Goal: Information Seeking & Learning: Find specific page/section

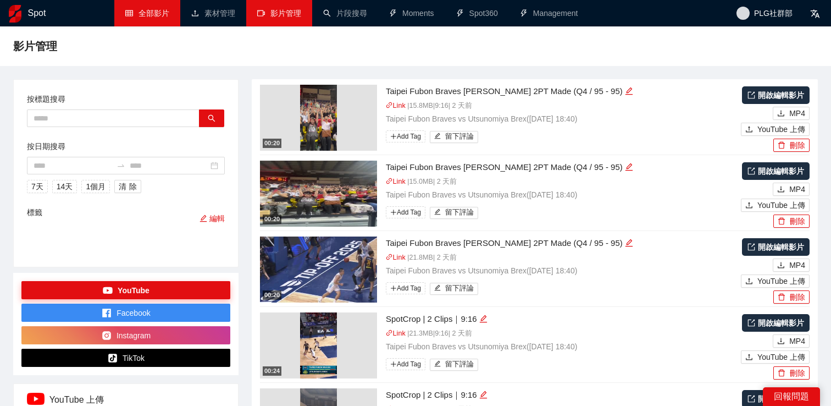
click at [126, 18] on link "全部影片" at bounding box center [147, 13] width 44 height 9
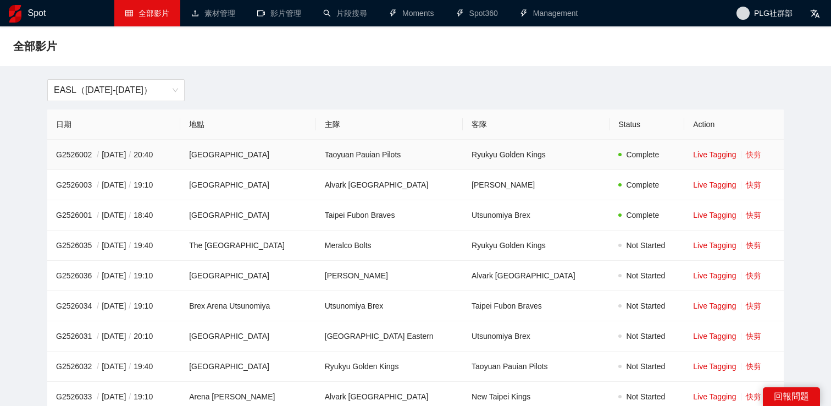
click at [748, 153] on link "快剪" at bounding box center [753, 154] width 15 height 9
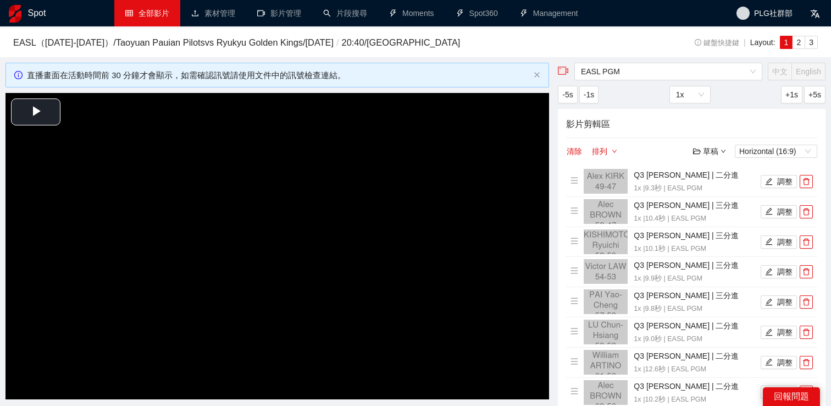
scroll to position [176, 0]
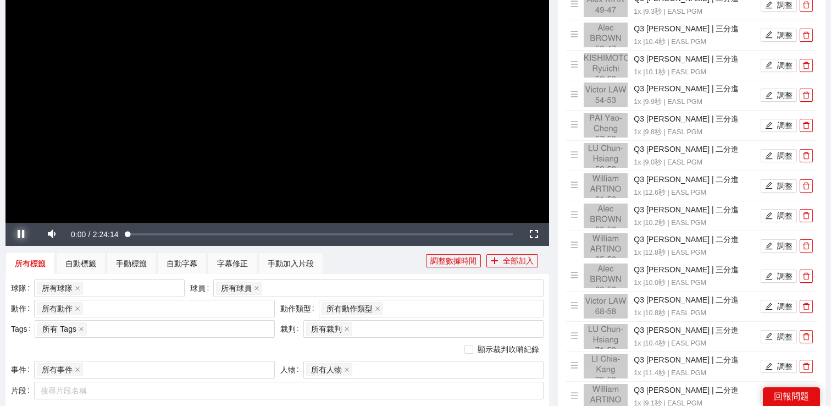
click at [26, 234] on span "Video Player" at bounding box center [20, 234] width 31 height 0
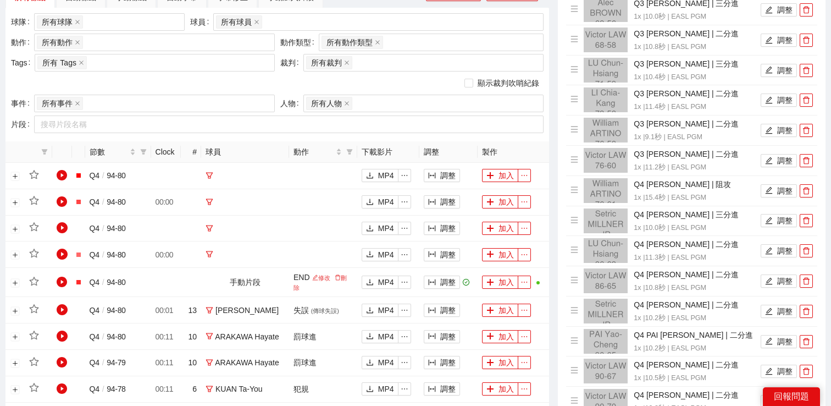
scroll to position [381, 0]
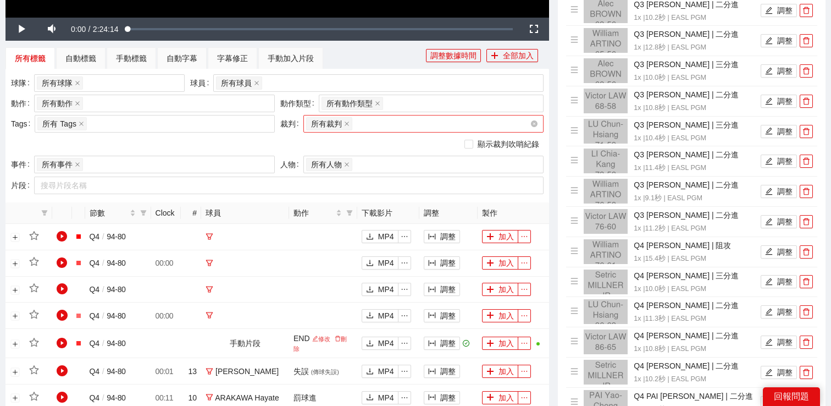
click at [356, 117] on input "search" at bounding box center [356, 123] width 2 height 13
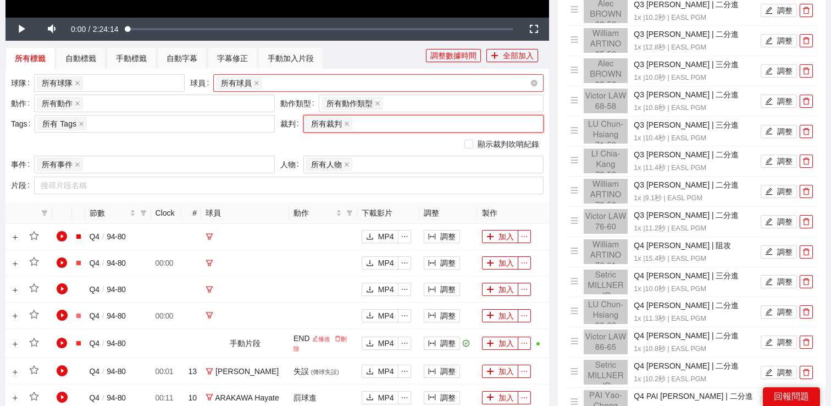
click at [327, 86] on div "所有球員" at bounding box center [373, 82] width 314 height 15
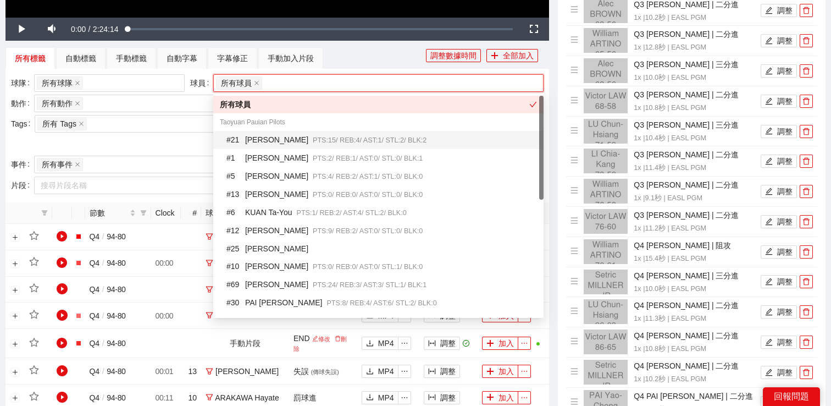
click at [308, 134] on div "# 21 Alec BROWN PTS: 15 / REB: 4 / AST: 1 / STL: 2 / BLK: 2" at bounding box center [381, 140] width 311 height 13
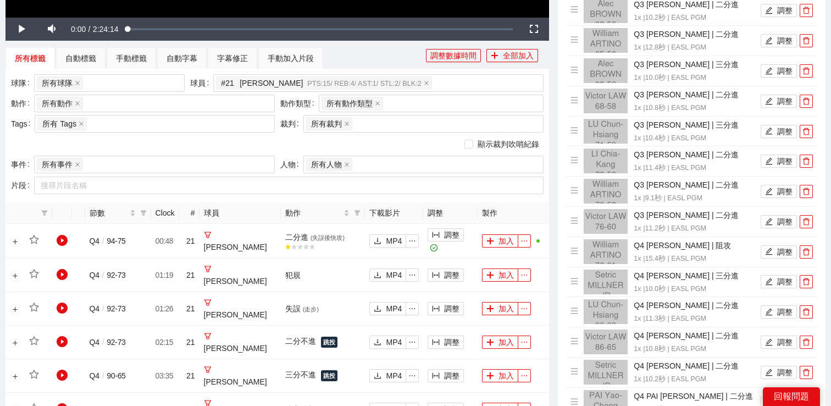
click at [342, 64] on div "所有標籤 自動標籤 手動標籤 自動字幕 字幕修正 手動加入片段" at bounding box center [215, 58] width 421 height 22
click at [179, 110] on div "所有動作 + 0 ..." at bounding box center [149, 103] width 224 height 15
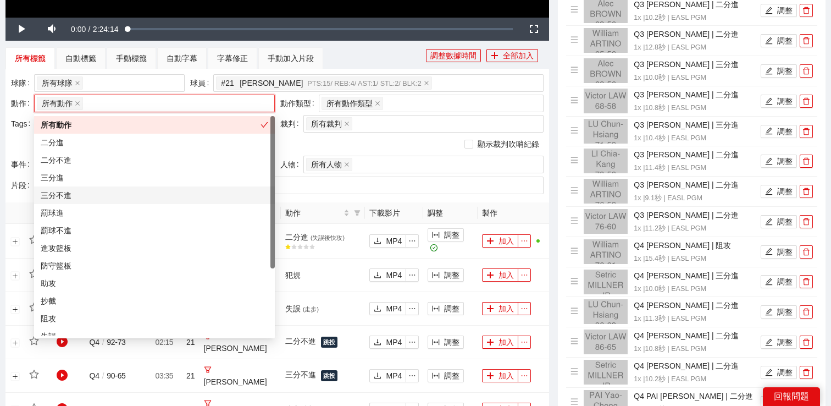
click at [136, 198] on div "三分不進" at bounding box center [155, 195] width 228 height 12
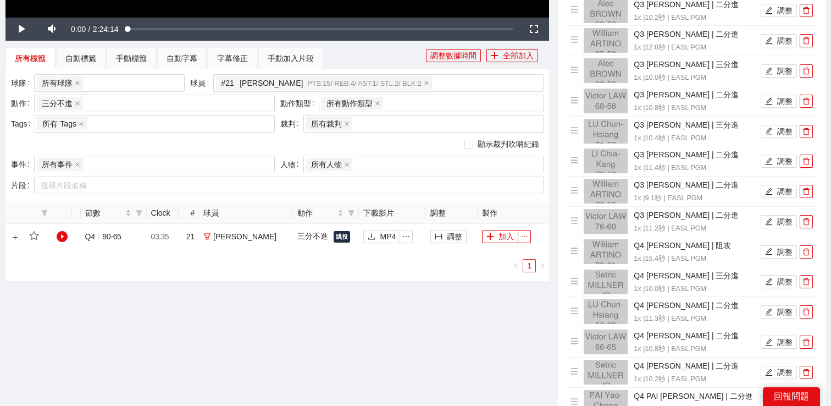
click at [364, 63] on div "所有標籤 自動標籤 手動標籤 自動字幕 字幕修正 手動加入片段" at bounding box center [215, 58] width 421 height 22
click at [455, 238] on button "調整" at bounding box center [448, 236] width 36 height 13
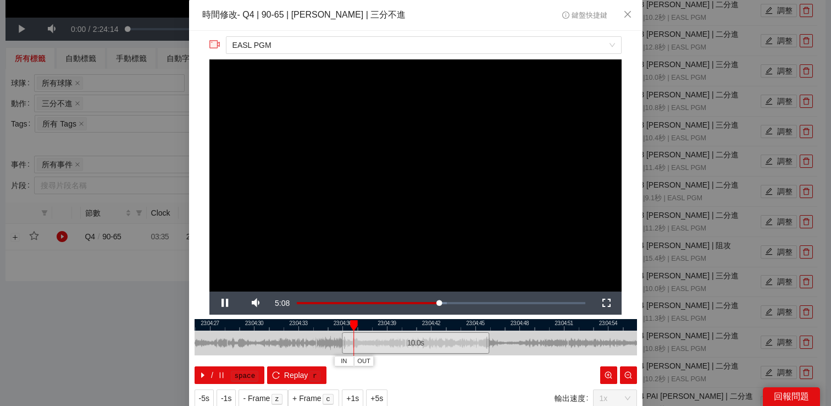
click at [178, 306] on div "**********" at bounding box center [415, 203] width 831 height 406
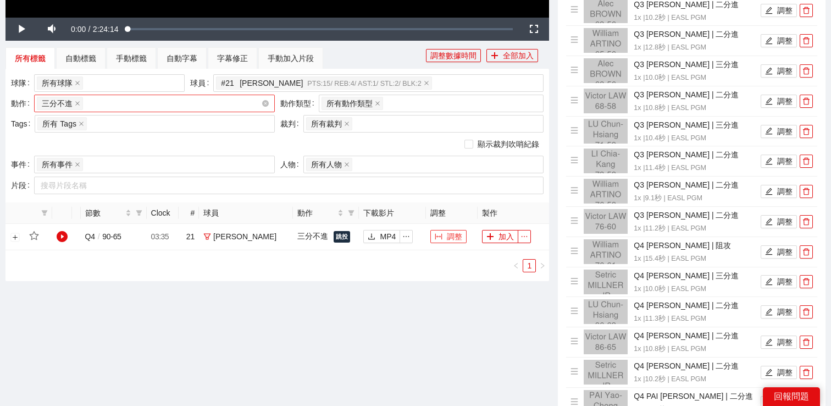
click at [141, 102] on div "三分不進 + 0 ..." at bounding box center [149, 103] width 224 height 15
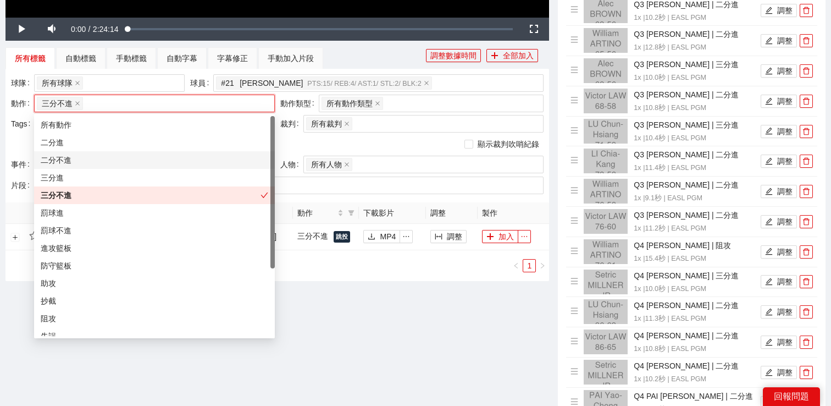
click at [95, 161] on div "二分不進" at bounding box center [155, 160] width 228 height 12
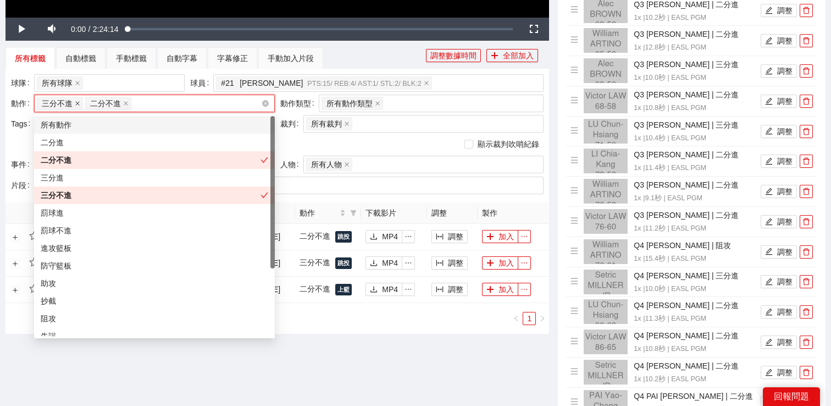
click at [77, 103] on icon "close" at bounding box center [77, 103] width 4 height 4
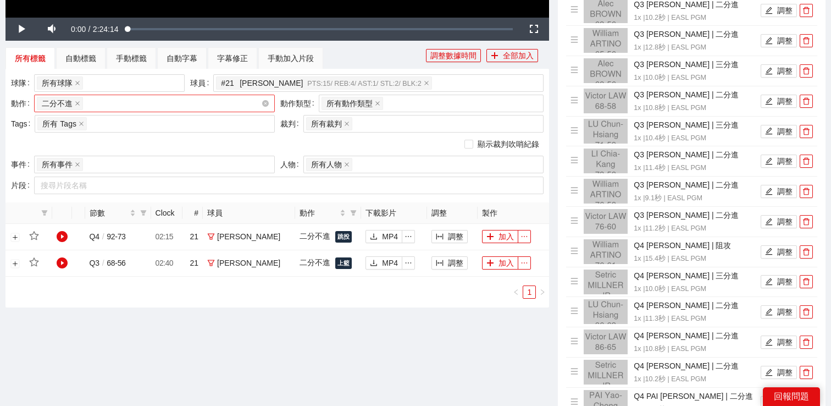
click at [454, 230] on button "調整" at bounding box center [450, 236] width 36 height 13
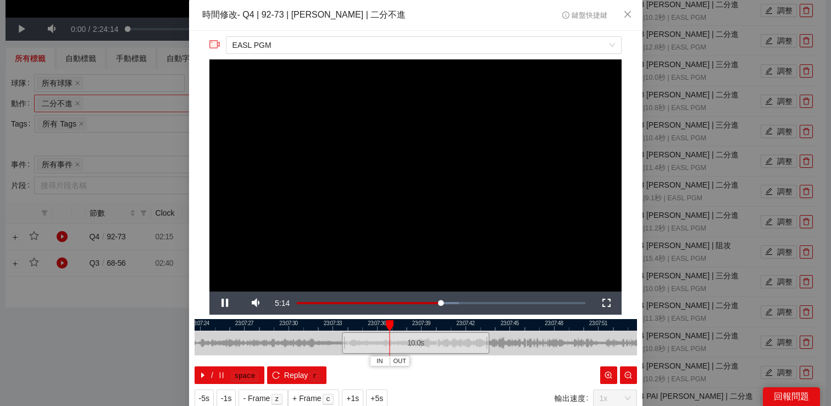
click at [125, 313] on div "**********" at bounding box center [415, 203] width 831 height 406
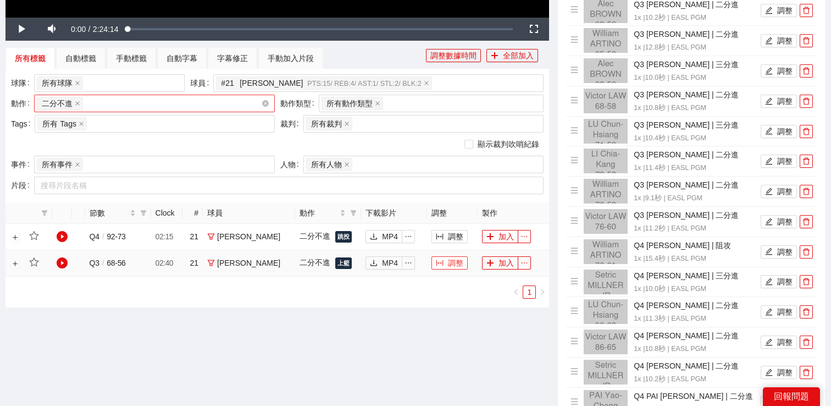
click at [440, 263] on button "調整" at bounding box center [450, 262] width 36 height 13
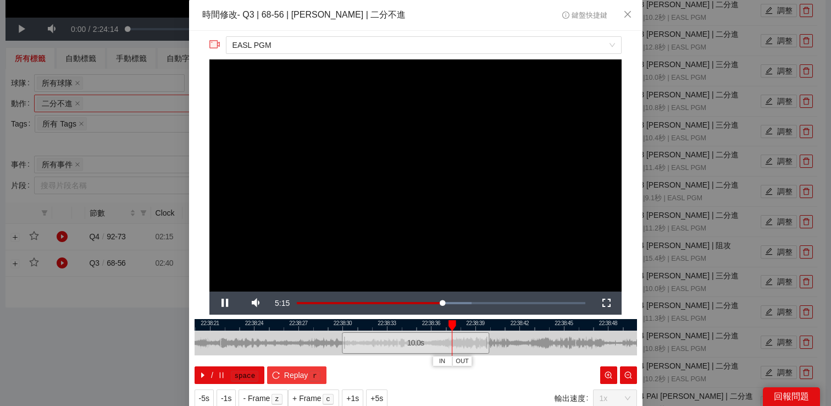
click at [292, 374] on span "Replay" at bounding box center [296, 375] width 24 height 12
click at [681, 186] on div "**********" at bounding box center [415, 203] width 831 height 406
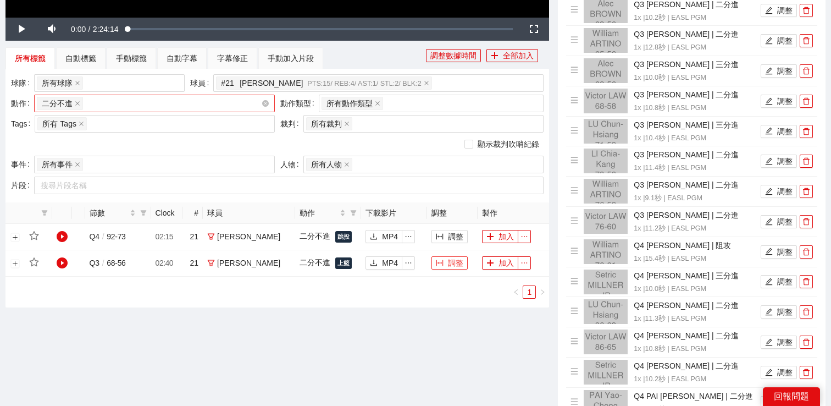
click at [216, 103] on div "二分不進 + 0 ..." at bounding box center [149, 103] width 224 height 15
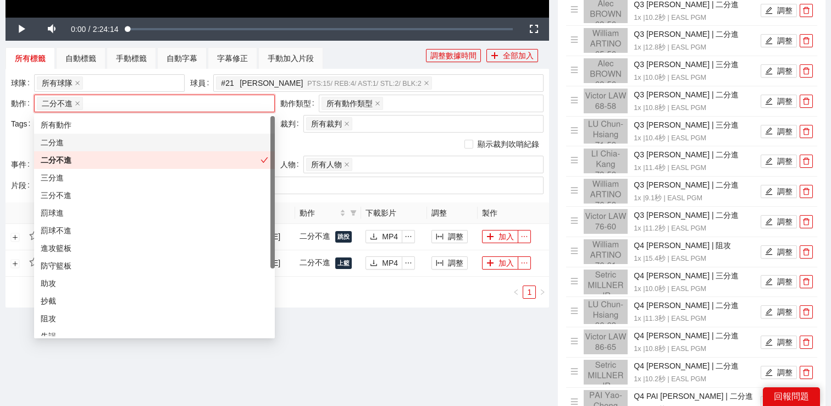
click at [136, 146] on div "二分進" at bounding box center [155, 142] width 228 height 12
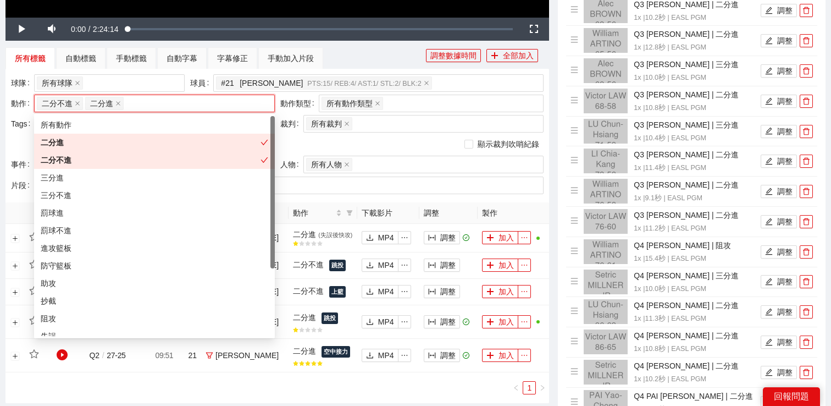
click at [131, 166] on div "二分不進" at bounding box center [154, 160] width 241 height 18
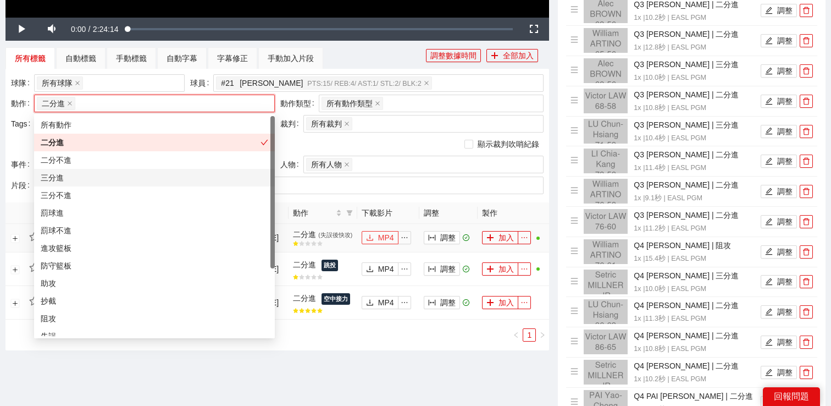
scroll to position [464, 0]
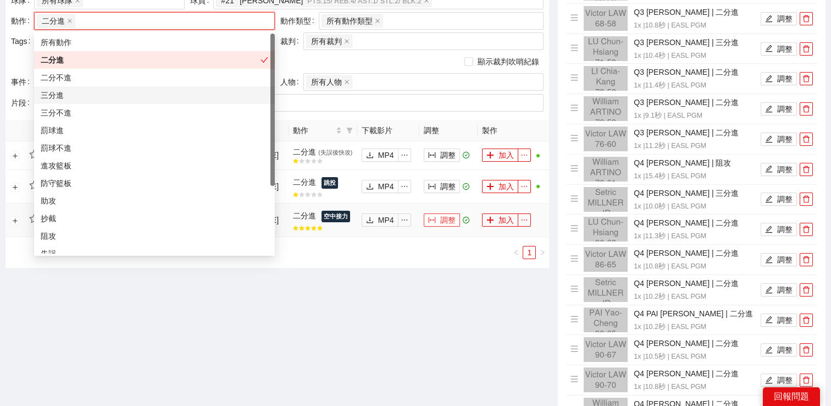
click at [430, 222] on icon "column-width" at bounding box center [432, 220] width 8 height 8
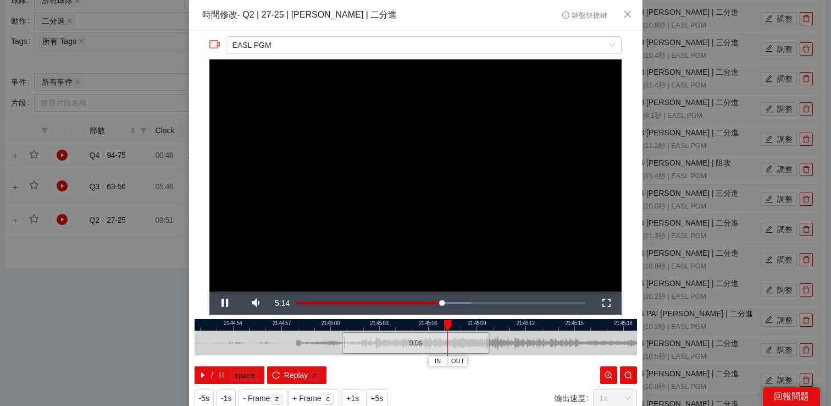
click at [703, 132] on div "**********" at bounding box center [415, 203] width 831 height 406
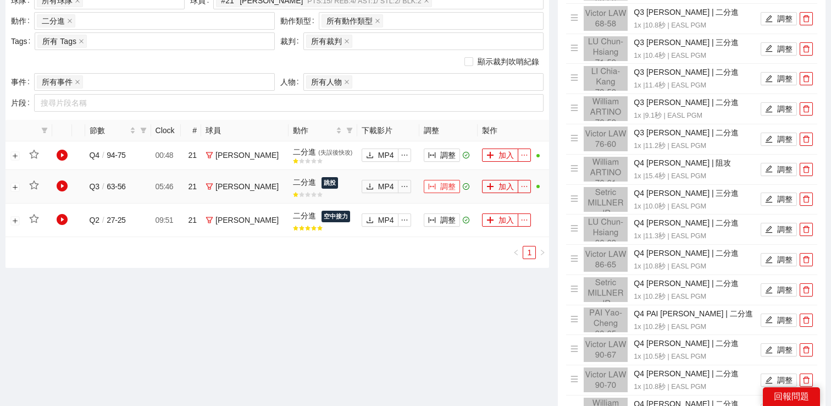
click at [441, 190] on button "調整" at bounding box center [442, 186] width 36 height 13
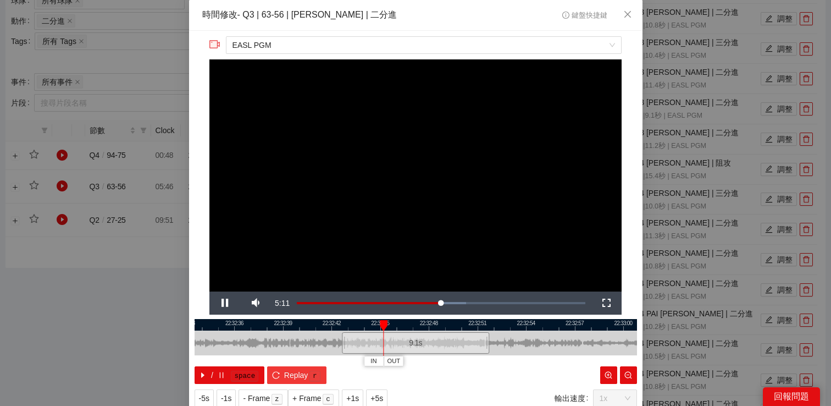
click at [288, 375] on span "Replay" at bounding box center [296, 375] width 24 height 12
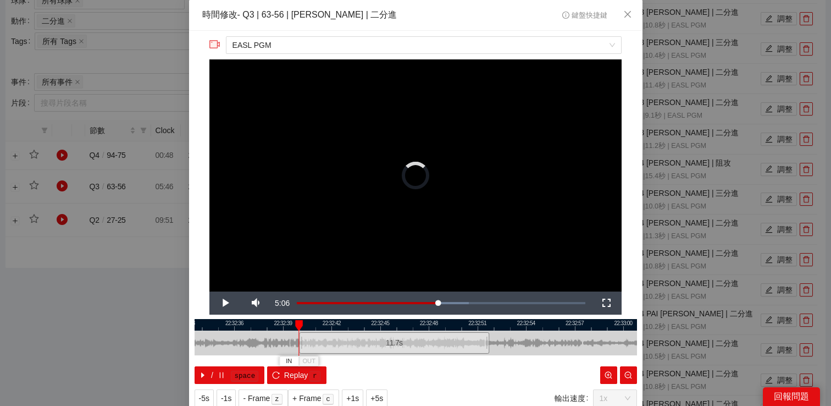
drag, startPoint x: 343, startPoint y: 338, endPoint x: 296, endPoint y: 338, distance: 47.3
click at [297, 338] on div at bounding box center [300, 342] width 7 height 25
click at [225, 303] on span "Video Player" at bounding box center [224, 303] width 31 height 0
drag, startPoint x: 363, startPoint y: 347, endPoint x: 292, endPoint y: 346, distance: 71.5
click at [292, 346] on div "12.0 s" at bounding box center [321, 342] width 195 height 21
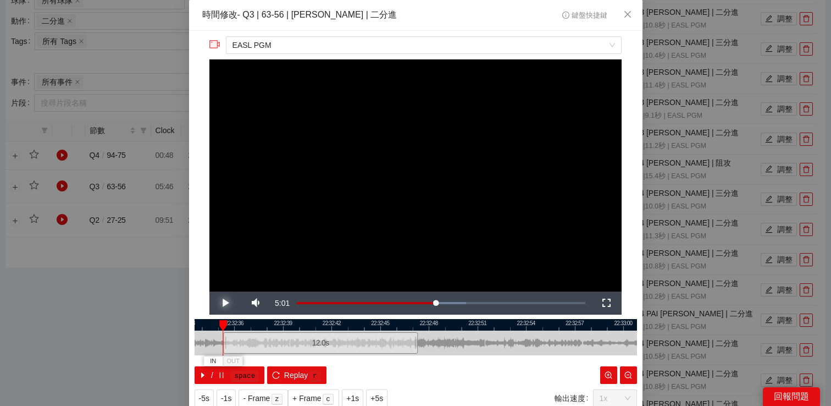
click at [224, 303] on span "Video Player" at bounding box center [224, 303] width 31 height 0
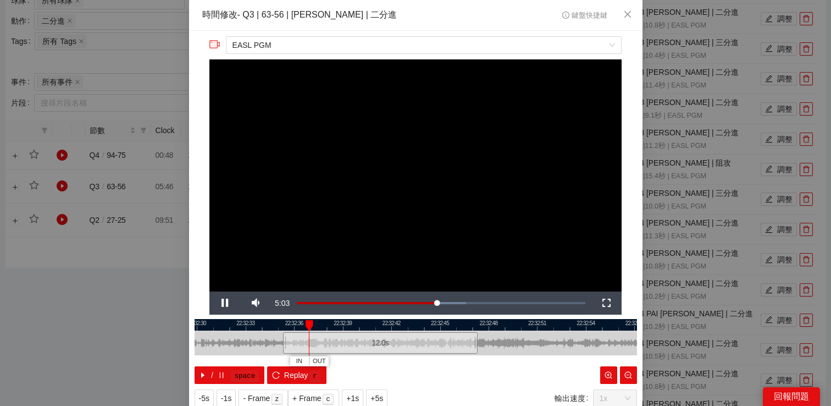
drag, startPoint x: 307, startPoint y: 326, endPoint x: 367, endPoint y: 326, distance: 59.9
click at [367, 326] on div at bounding box center [476, 325] width 443 height 12
drag, startPoint x: 288, startPoint y: 339, endPoint x: 260, endPoint y: 340, distance: 28.1
click at [261, 340] on div "12.0 s" at bounding box center [358, 342] width 195 height 21
click at [221, 303] on span "Video Player" at bounding box center [224, 303] width 31 height 0
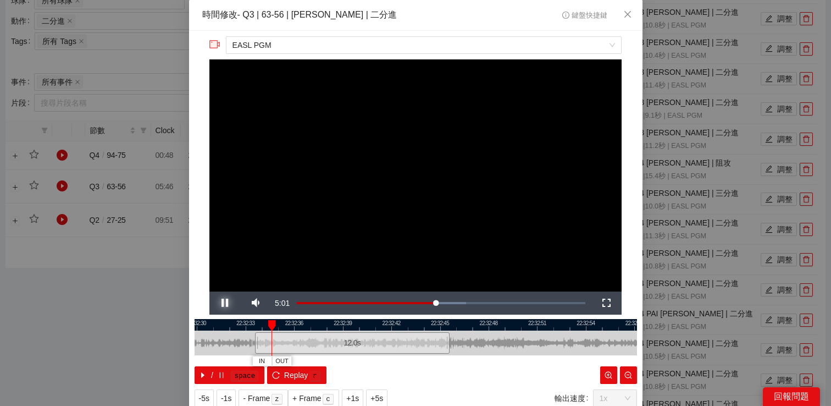
click at [222, 303] on span "Video Player" at bounding box center [224, 303] width 31 height 0
click at [263, 357] on span "IN" at bounding box center [266, 361] width 6 height 10
click at [229, 303] on span "Video Player" at bounding box center [224, 303] width 31 height 0
click at [225, 303] on span "Video Player" at bounding box center [224, 303] width 31 height 0
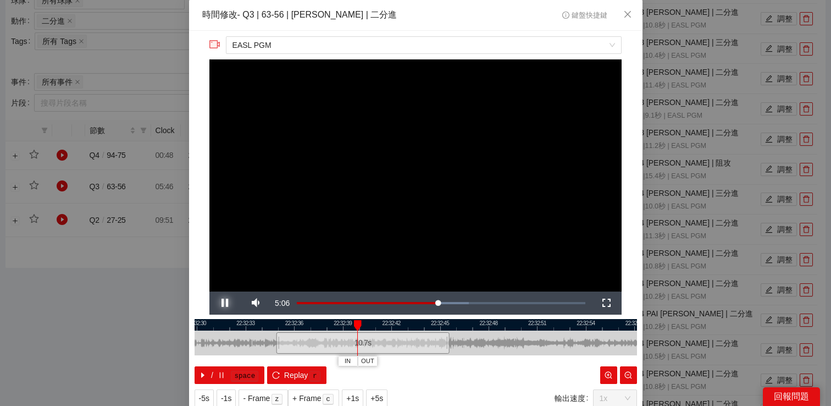
click at [225, 303] on span "Video Player" at bounding box center [224, 303] width 31 height 0
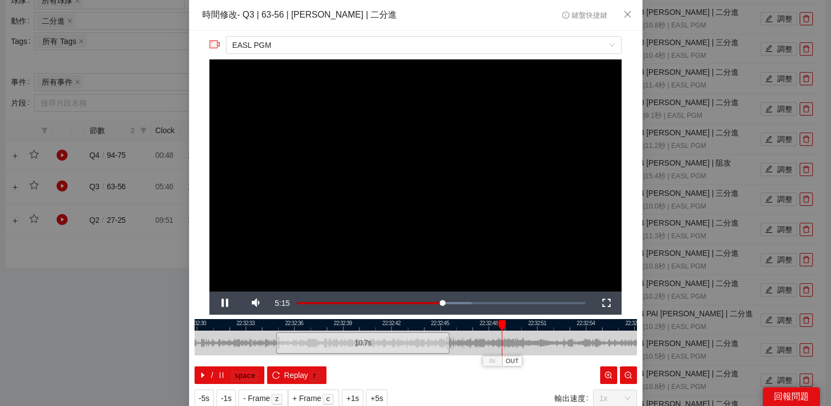
click at [508, 196] on video "Video Player" at bounding box center [415, 175] width 412 height 232
click at [664, 149] on div "**********" at bounding box center [415, 203] width 831 height 406
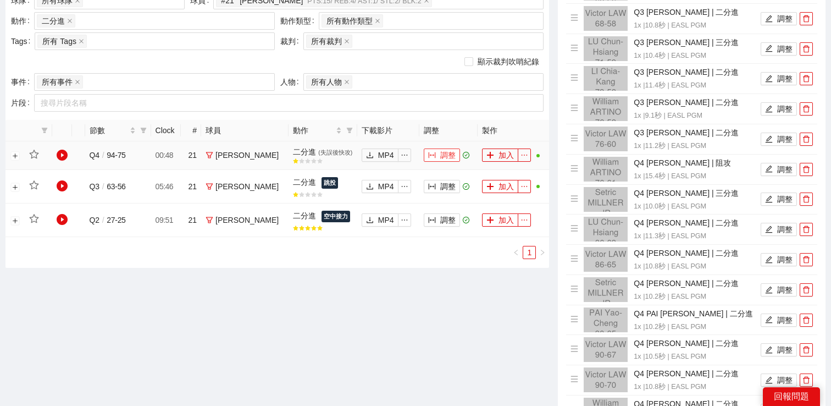
click at [438, 152] on button "調整" at bounding box center [442, 154] width 36 height 13
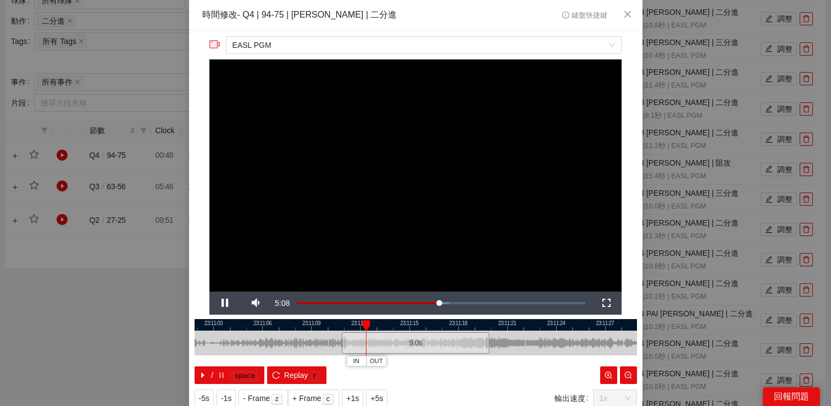
click at [656, 193] on div "**********" at bounding box center [415, 203] width 831 height 406
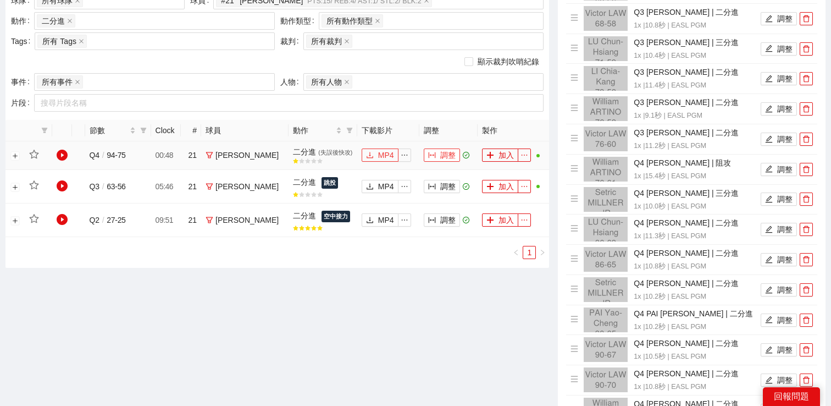
scroll to position [379, 0]
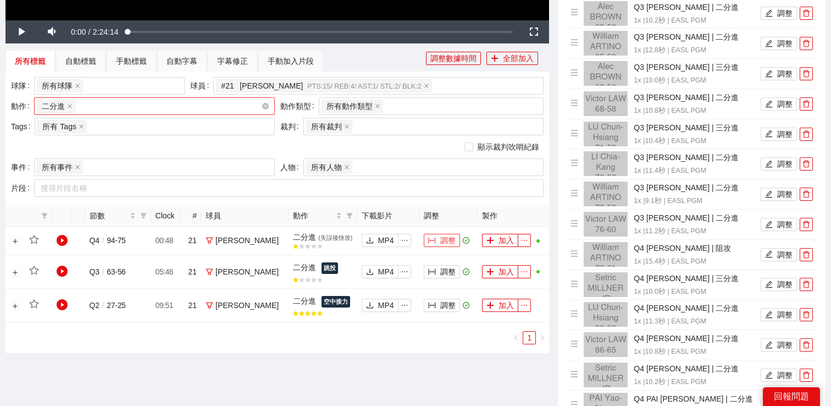
click at [186, 103] on div "二分進 + 0 ..." at bounding box center [149, 105] width 224 height 15
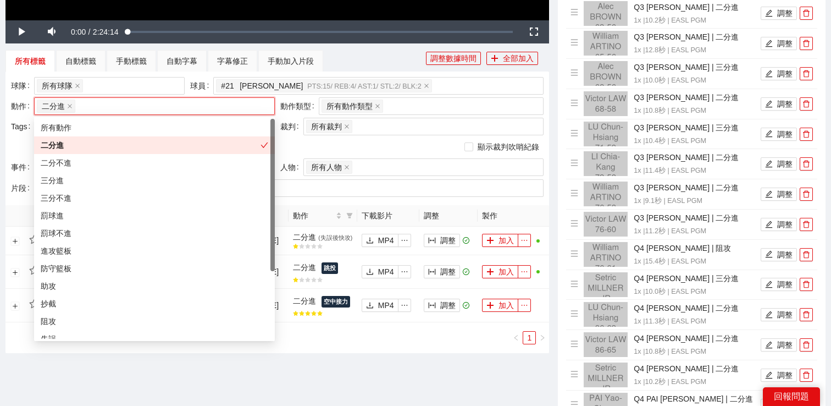
click at [120, 146] on div "二分進" at bounding box center [151, 145] width 220 height 12
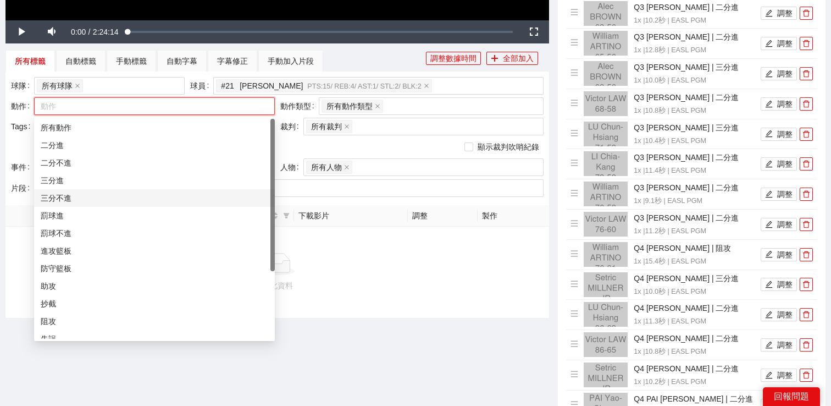
click at [100, 216] on div "罰球進" at bounding box center [155, 215] width 228 height 12
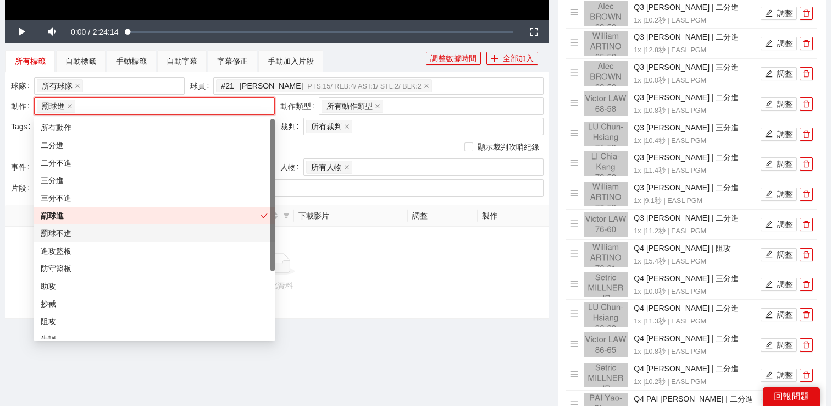
click at [99, 231] on div "罰球不進" at bounding box center [155, 233] width 228 height 12
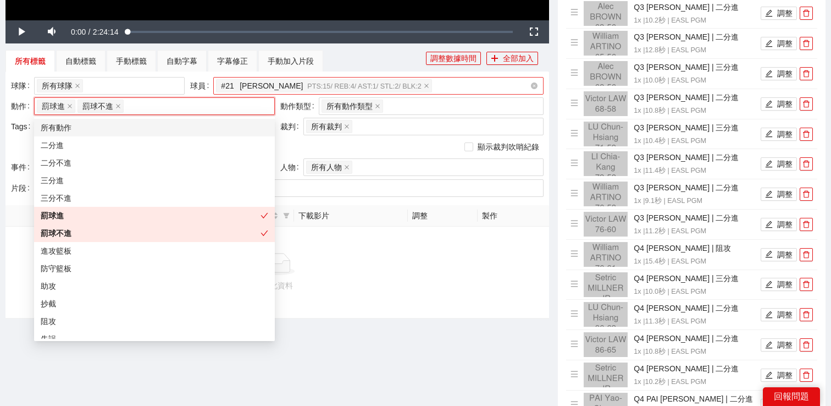
click at [322, 90] on span "# 21 Alec BROWN PTS: 15 / REB: 4 / AST: 1 / STL: 2 / BLK: 2" at bounding box center [321, 86] width 200 height 12
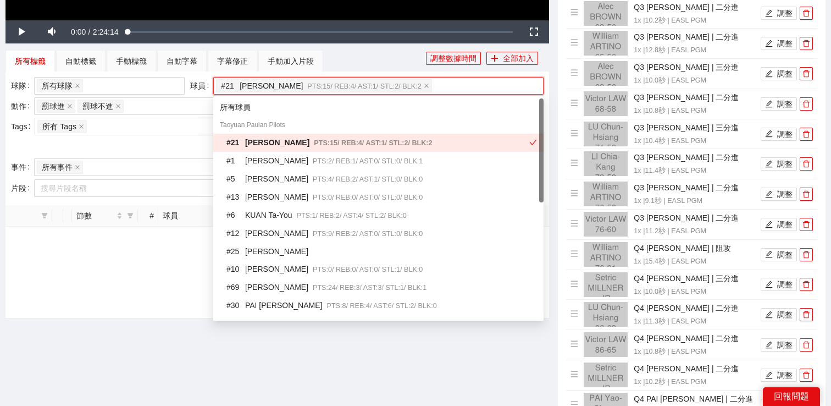
click at [314, 145] on span "PTS: 15 / REB: 4 / AST: 1 / STL: 2 / BLK: 2" at bounding box center [373, 143] width 118 height 8
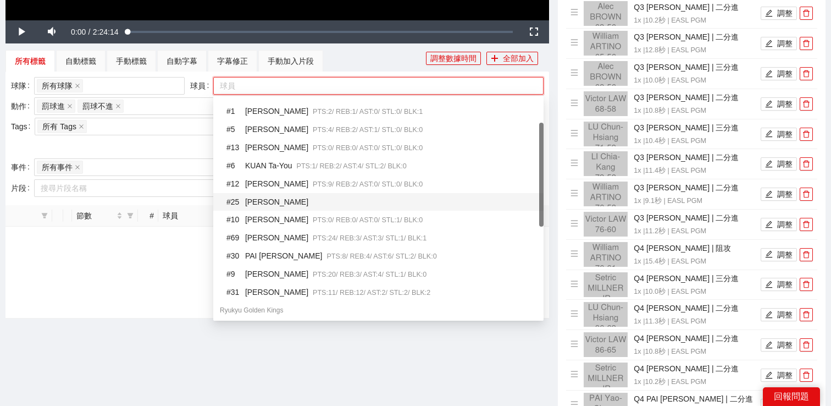
scroll to position [51, 0]
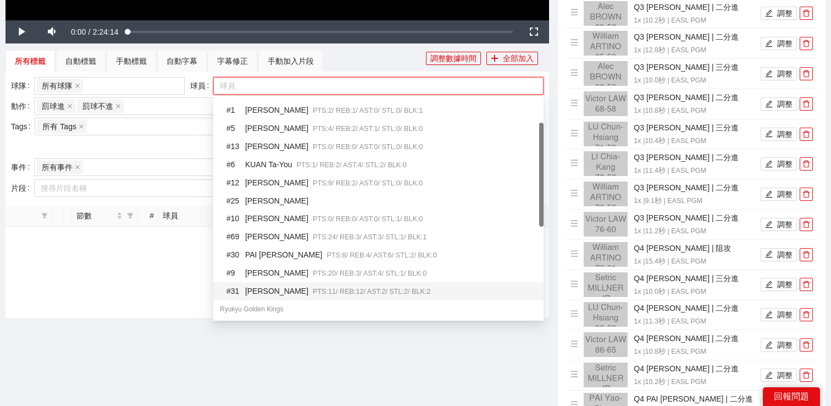
click at [280, 282] on div "# 31 William ARTINO PTS: 11 / REB: 12 / AST: 2 / STL: 2 / BLK: 2" at bounding box center [378, 291] width 330 height 18
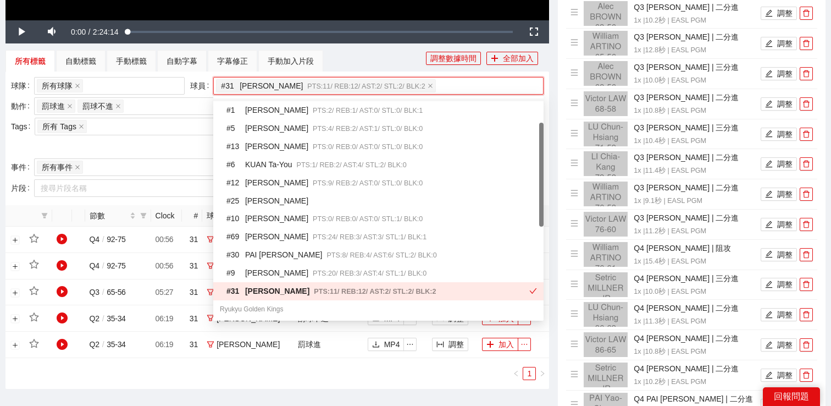
click at [352, 58] on div "所有標籤 自動標籤 手動標籤 自動字幕 字幕修正 手動加入片段" at bounding box center [215, 61] width 421 height 22
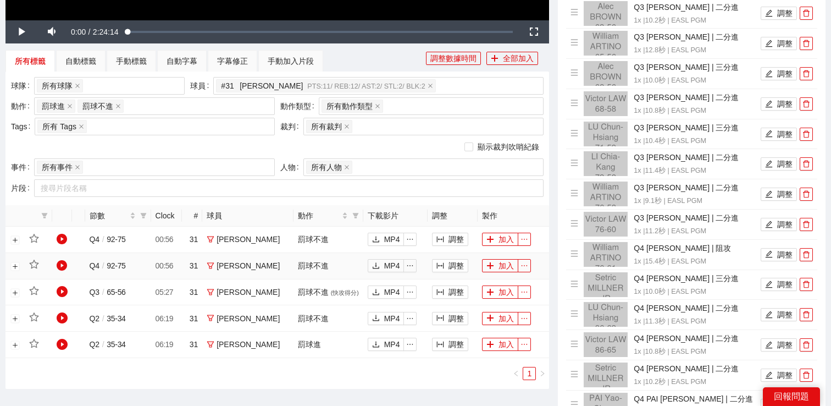
scroll to position [417, 0]
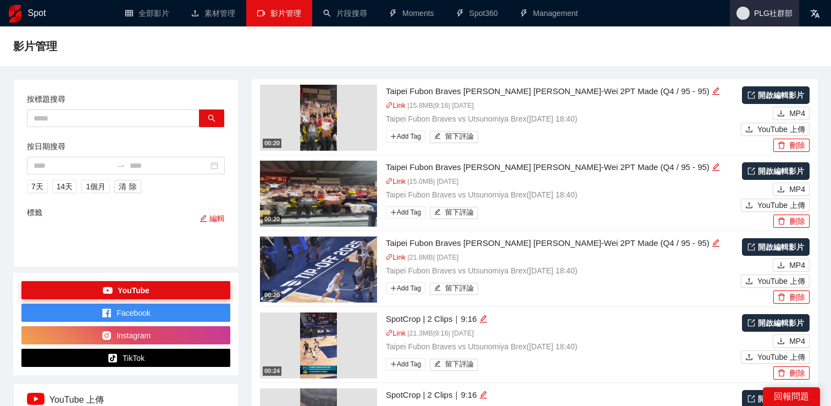
click at [776, 21] on span "PLG社群部" at bounding box center [764, 13] width 69 height 26
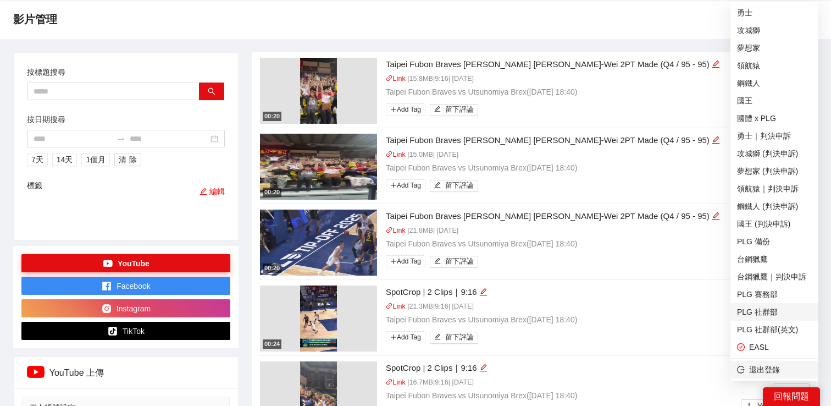
scroll to position [46, 0]
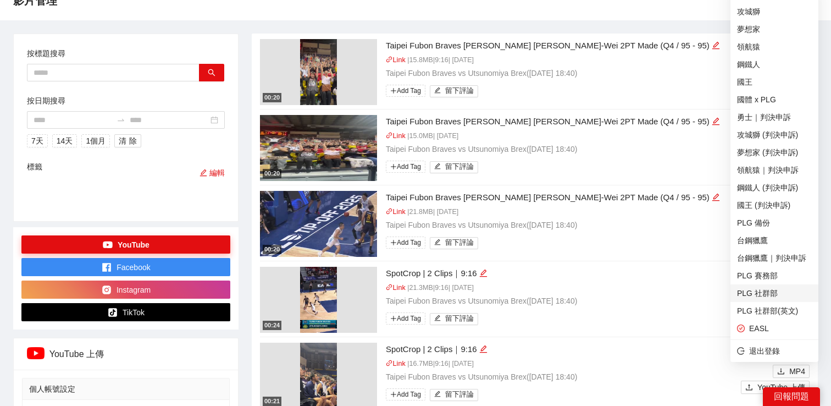
click at [760, 297] on span "PLG 社群部" at bounding box center [774, 293] width 75 height 12
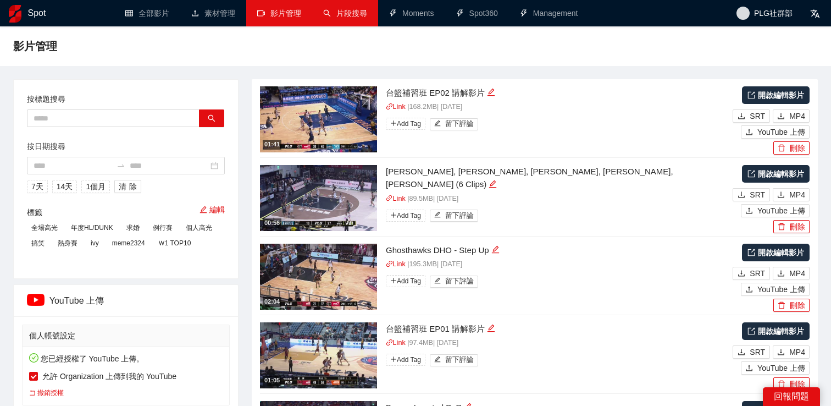
click at [366, 12] on link "片段搜尋" at bounding box center [345, 13] width 44 height 9
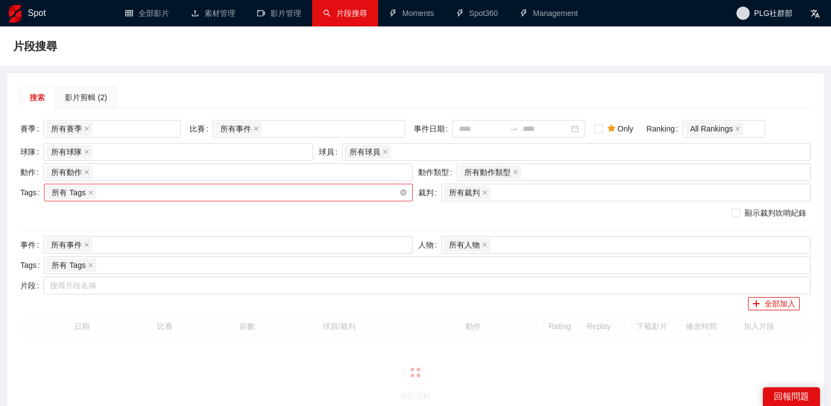
click at [272, 186] on div "所有 Tags" at bounding box center [223, 192] width 352 height 15
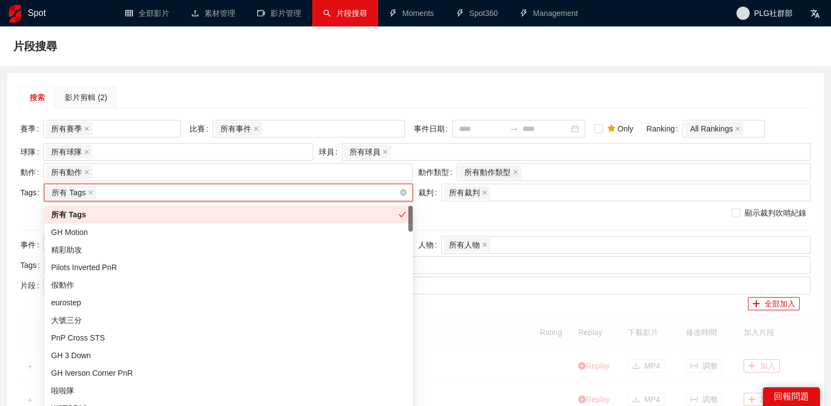
type input "*"
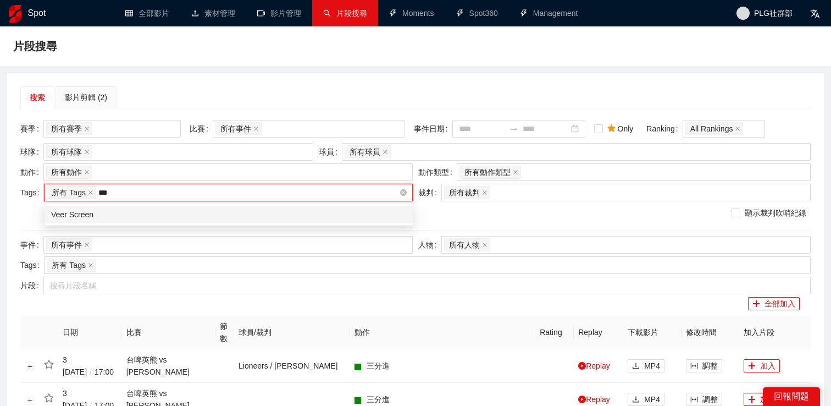
type input "****"
click at [222, 212] on div "Veer Screen" at bounding box center [228, 214] width 355 height 12
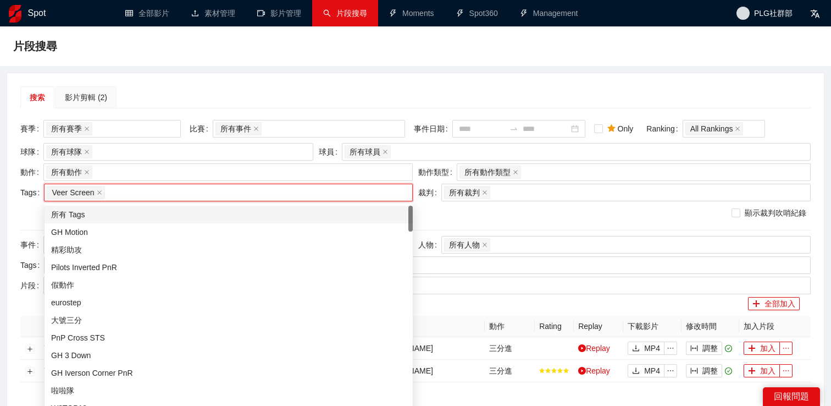
click at [274, 75] on div "搜索 影片剪輯 (2) 賽季 所有賽季 比賽 所有事件 事件日期 Only Ranking All Rankings 球隊 所有球隊 球員 所有球員 動作 所…" at bounding box center [415, 249] width 817 height 353
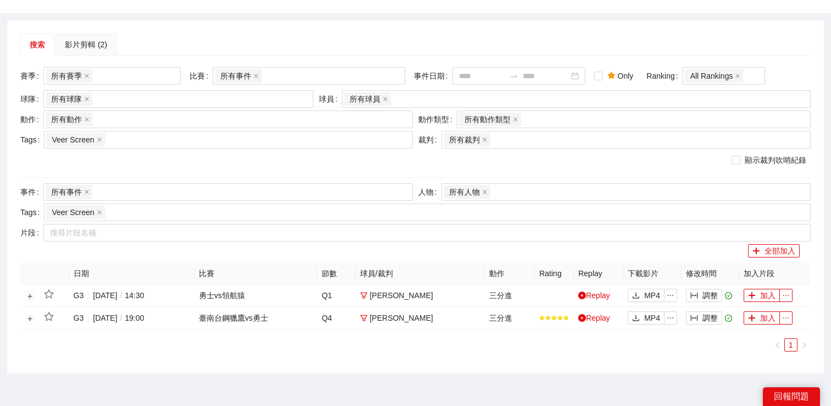
scroll to position [102, 0]
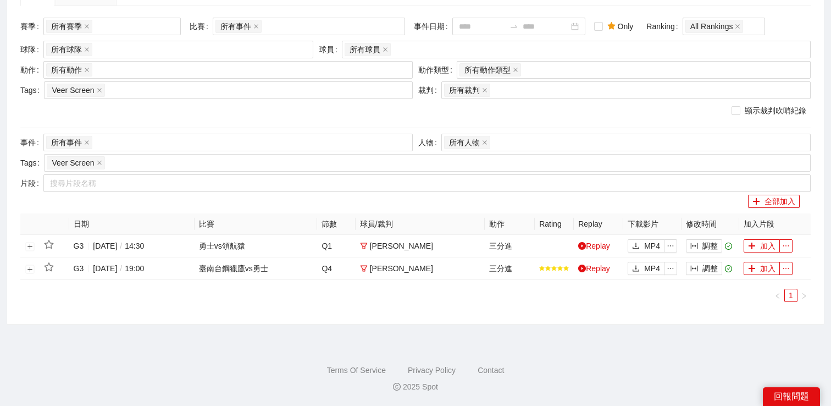
click at [461, 335] on div "Spot 全部影片 素材管理 影片管理 片段搜尋 Moments Spot360 Management PLG社群部 片段搜尋 搜索 影片剪輯 (2) 賽季 …" at bounding box center [415, 152] width 831 height 508
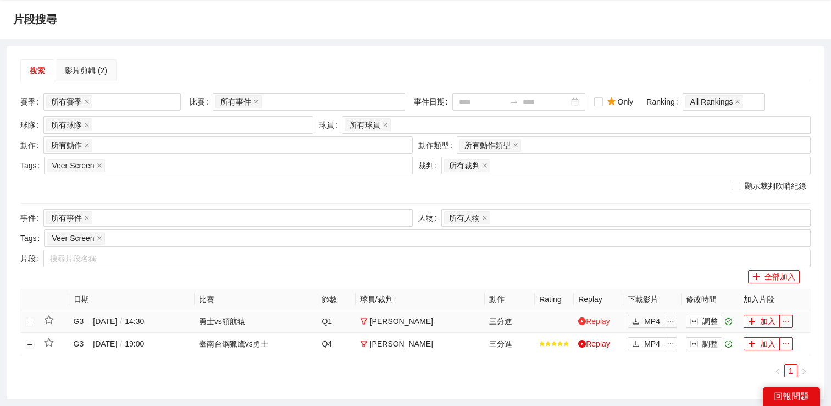
click at [588, 319] on link "Replay" at bounding box center [594, 321] width 32 height 9
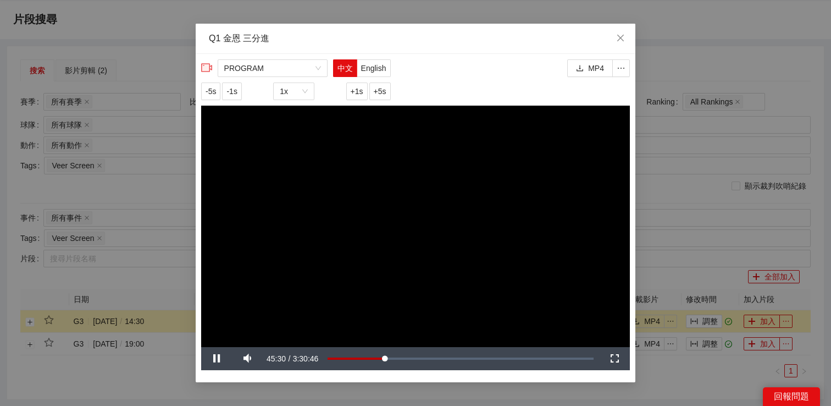
click at [708, 60] on div "**********" at bounding box center [415, 203] width 831 height 406
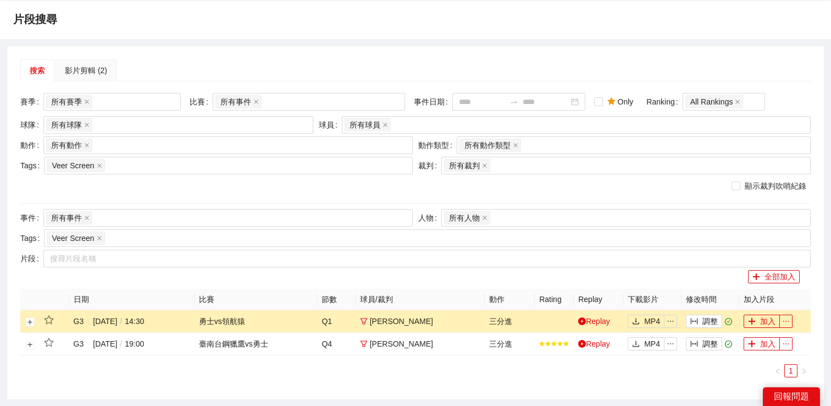
scroll to position [0, 0]
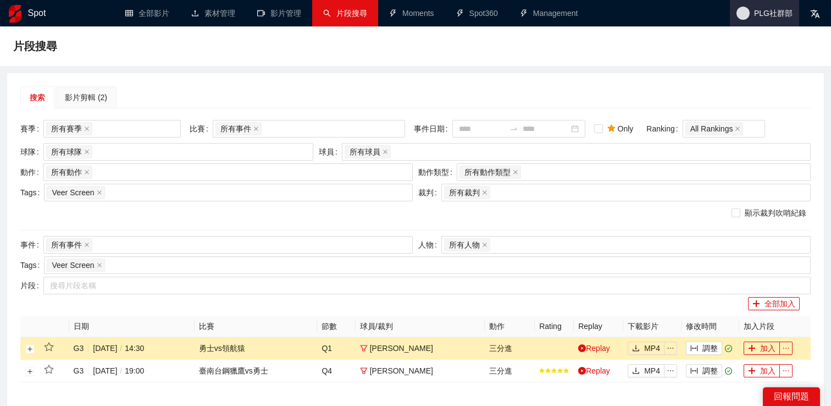
click at [781, 20] on span "PLG社群部" at bounding box center [764, 13] width 69 height 26
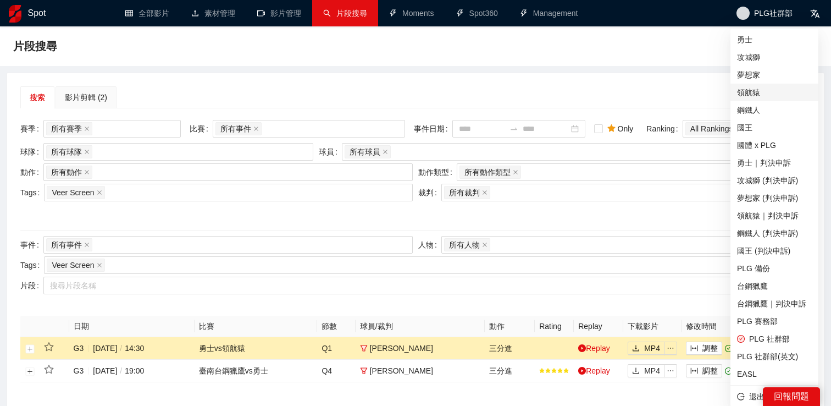
click at [764, 92] on span "領航猿" at bounding box center [774, 92] width 75 height 12
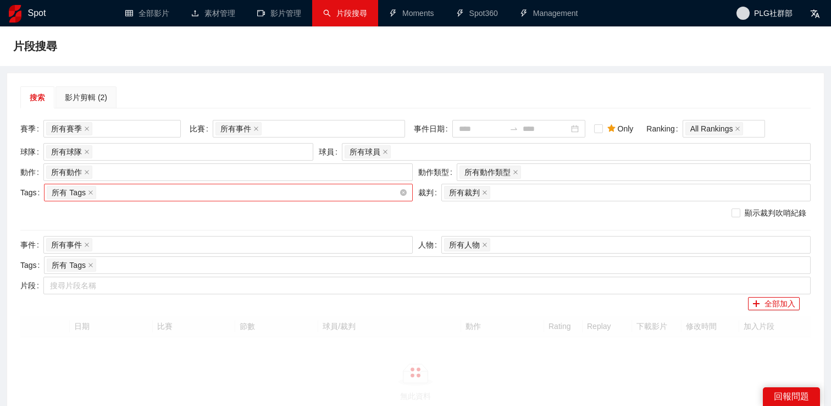
click at [229, 189] on div "所有 Tags" at bounding box center [223, 192] width 352 height 15
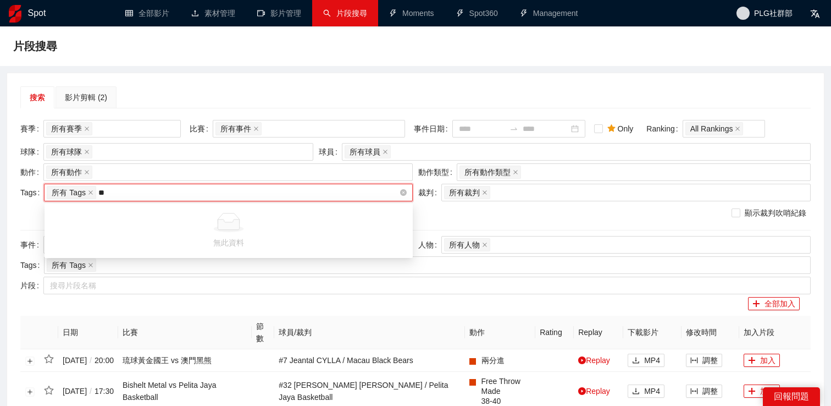
type input "*"
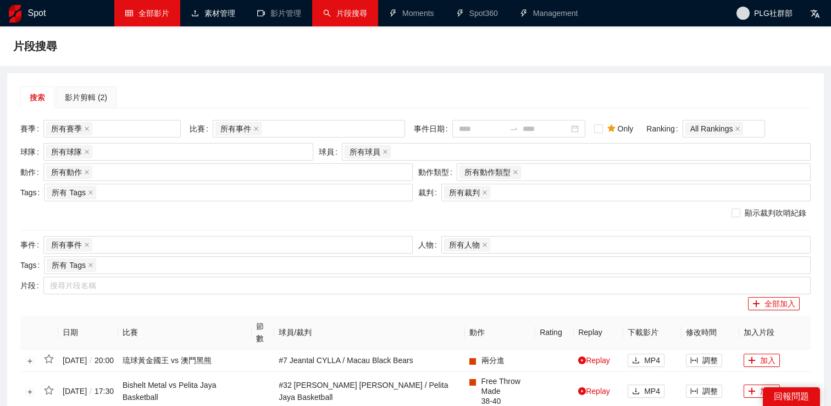
click at [161, 18] on link "全部影片" at bounding box center [147, 13] width 44 height 9
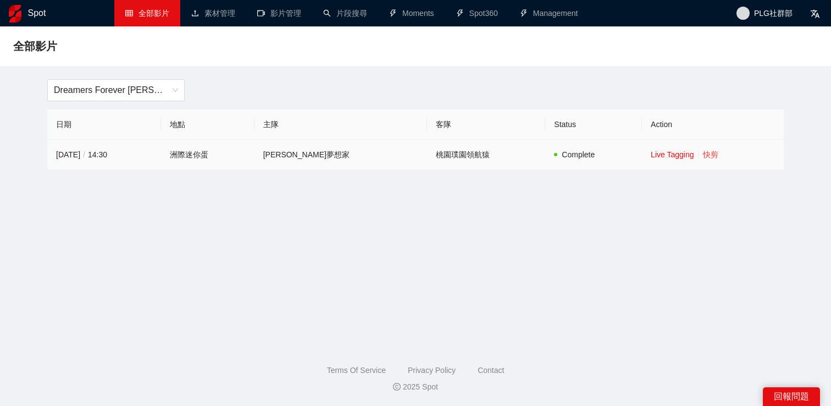
click at [704, 152] on link "快剪" at bounding box center [710, 154] width 15 height 9
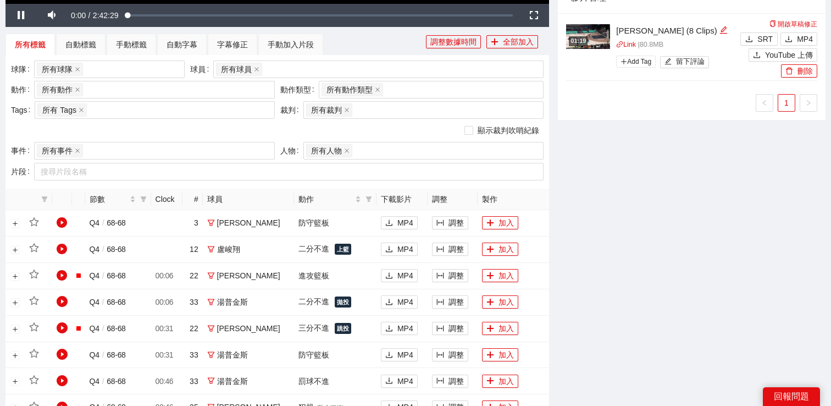
scroll to position [233, 0]
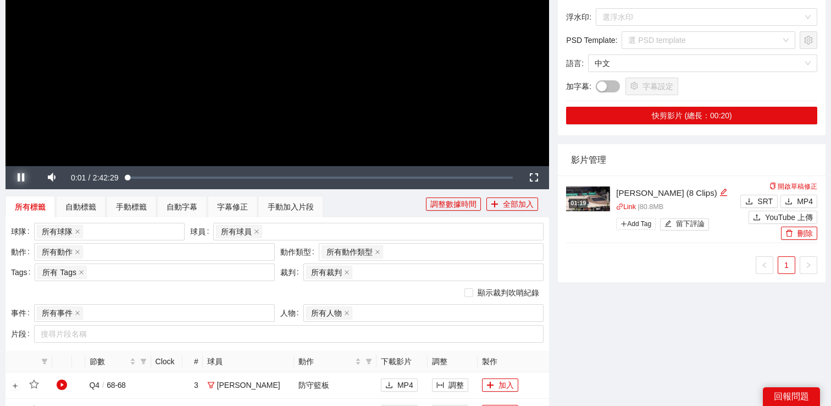
click at [19, 178] on span "Video Player" at bounding box center [20, 178] width 31 height 0
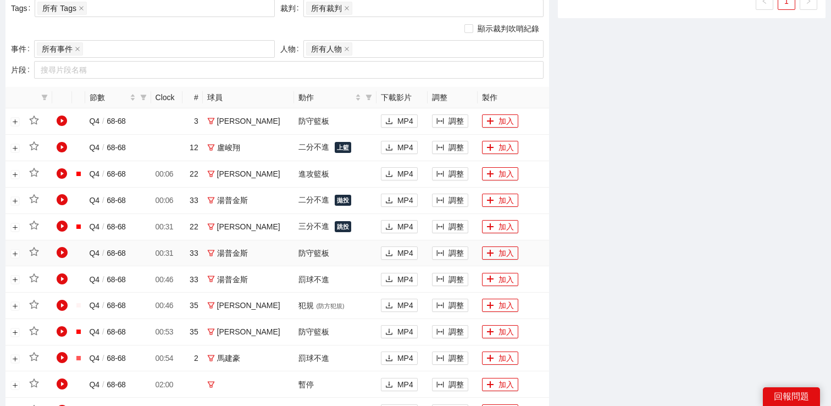
scroll to position [425, 0]
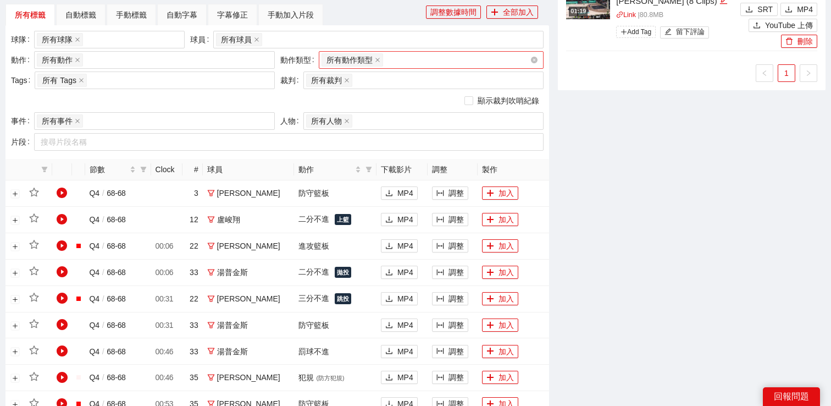
click at [403, 57] on div "所有動作類型 + 0 ..." at bounding box center [426, 59] width 209 height 15
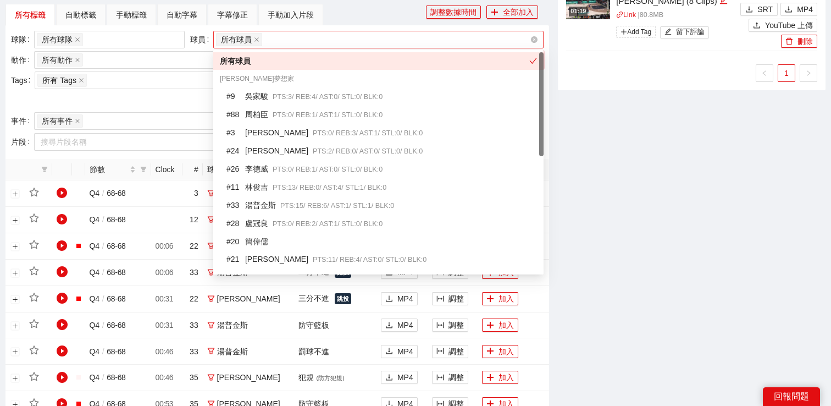
click at [401, 38] on div "所有球員" at bounding box center [373, 39] width 314 height 15
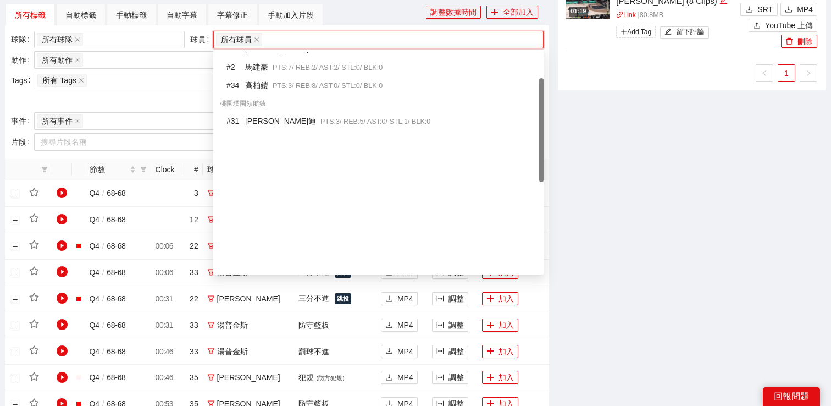
scroll to position [250, 0]
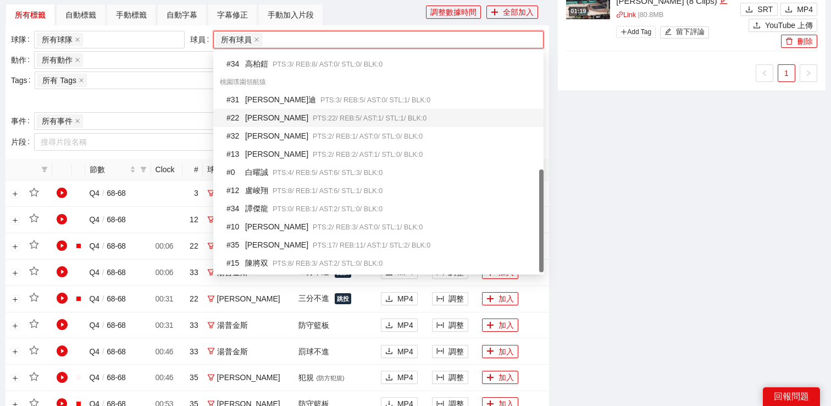
click at [313, 115] on span "PTS: 22 / REB: 5 / AST: 1 / STL: 1 / BLK: 0" at bounding box center [370, 118] width 114 height 8
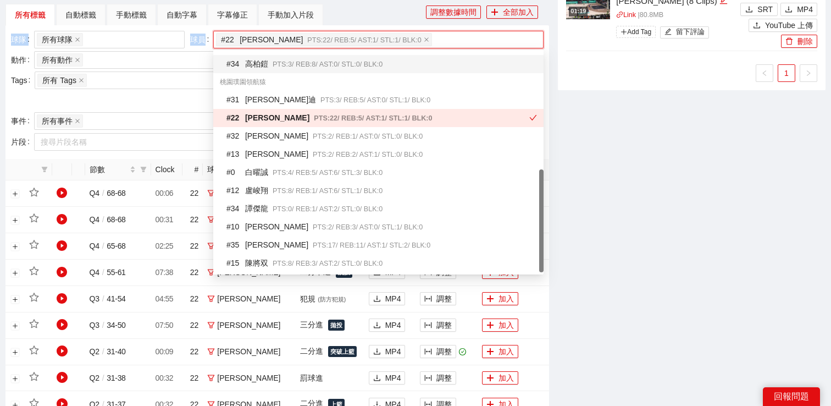
click at [342, 25] on div "**********" at bounding box center [277, 194] width 552 height 1113
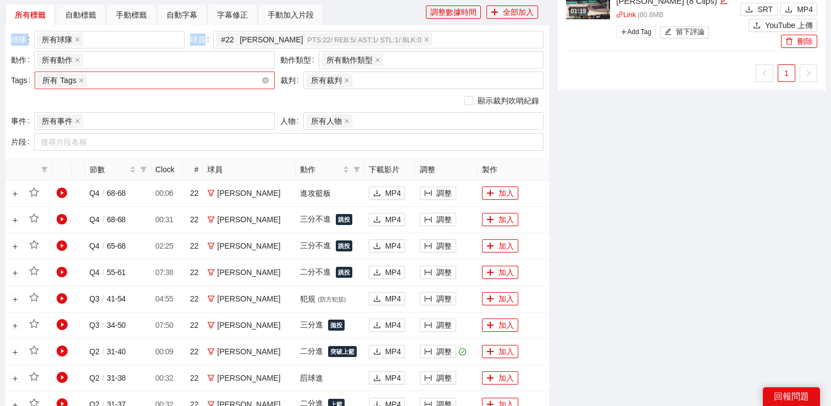
click at [214, 81] on div "所有 Tags" at bounding box center [148, 80] width 223 height 15
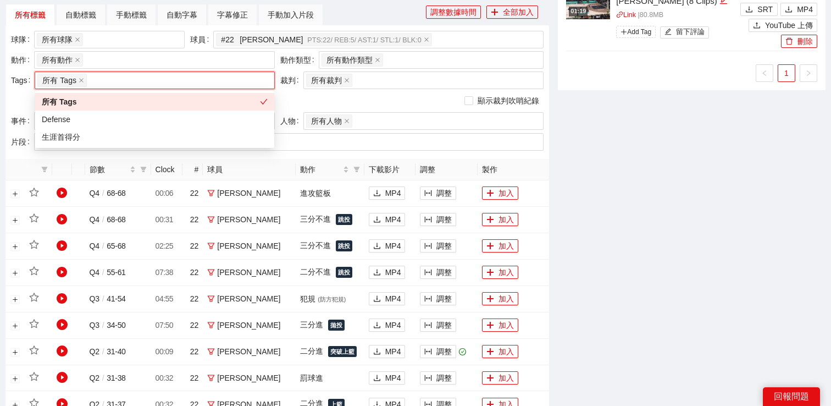
click at [352, 101] on div "顯示裁判吹哨紀錄" at bounding box center [277, 101] width 533 height 12
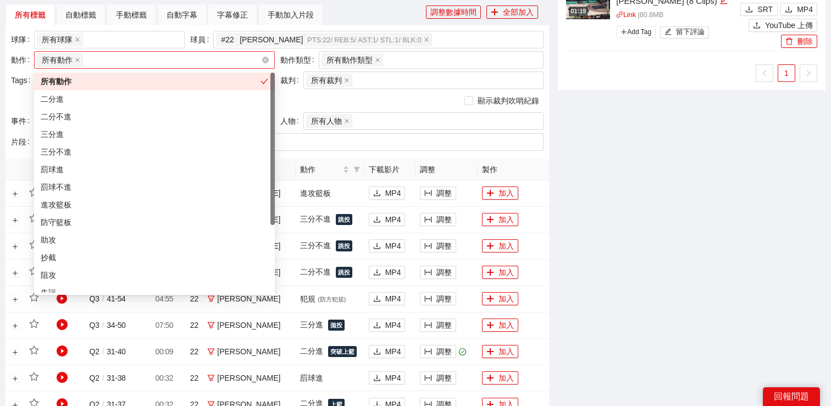
click at [159, 61] on div "所有動作 + 0 ..." at bounding box center [149, 59] width 224 height 15
click at [100, 152] on div "三分不進" at bounding box center [155, 152] width 228 height 12
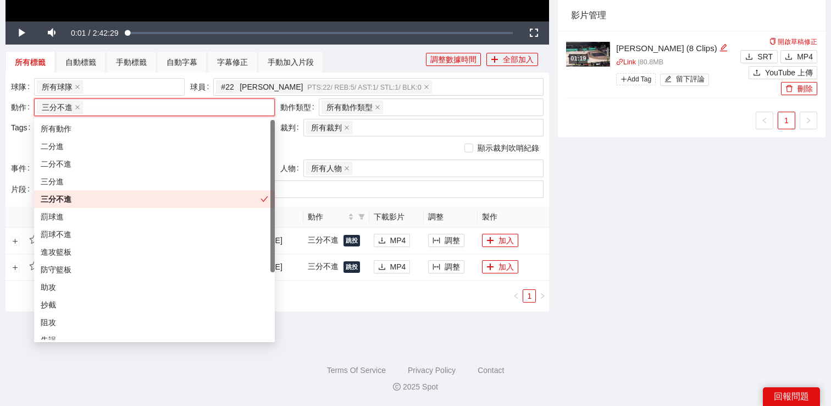
scroll to position [378, 0]
click at [438, 263] on button "調整" at bounding box center [446, 266] width 36 height 13
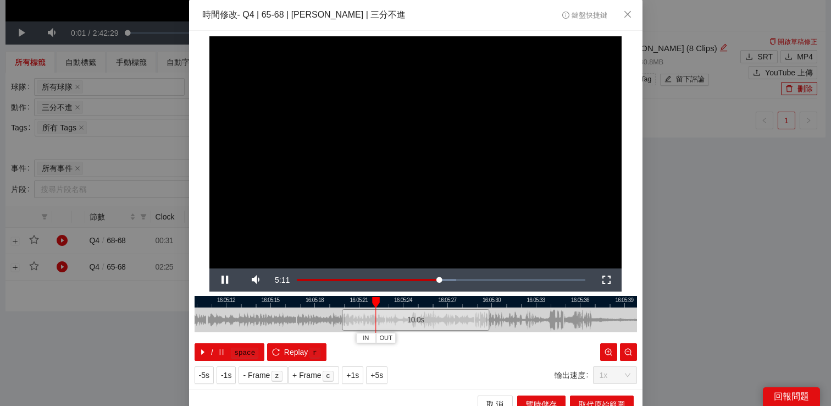
click at [676, 208] on div "**********" at bounding box center [415, 203] width 831 height 406
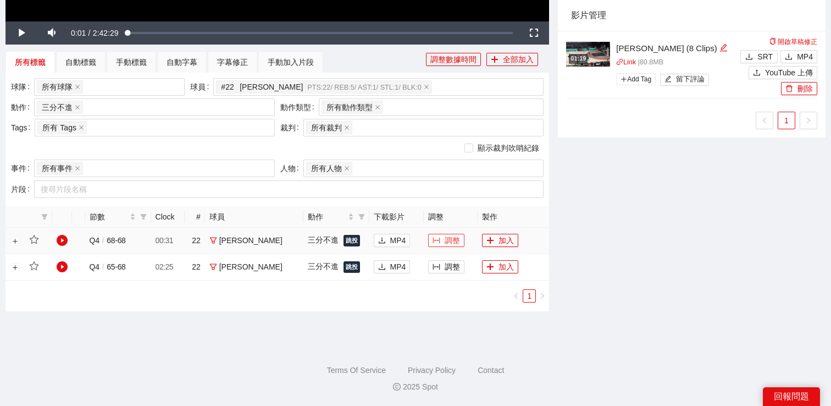
click at [430, 242] on button "調整" at bounding box center [446, 240] width 36 height 13
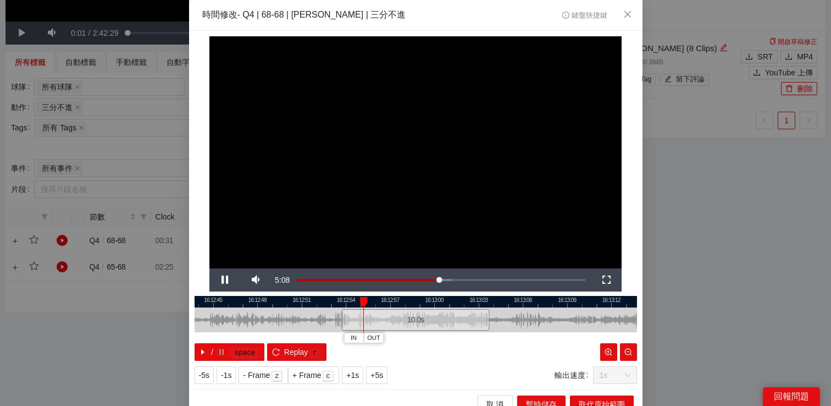
click at [671, 184] on div "**********" at bounding box center [415, 203] width 831 height 406
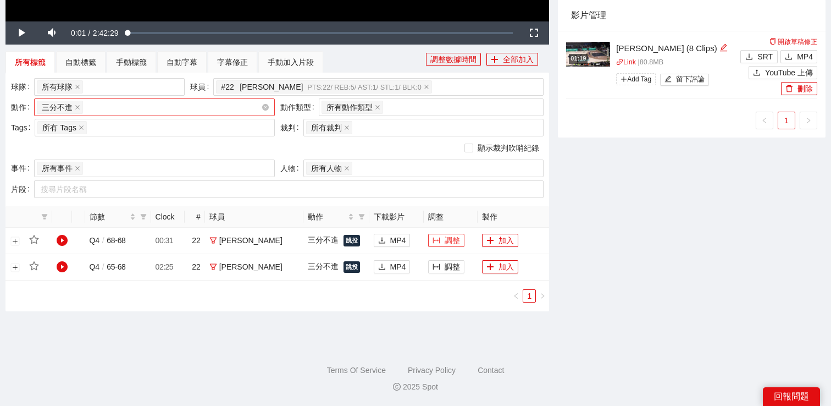
click at [168, 108] on div "三分不進 + 0 ..." at bounding box center [149, 106] width 224 height 15
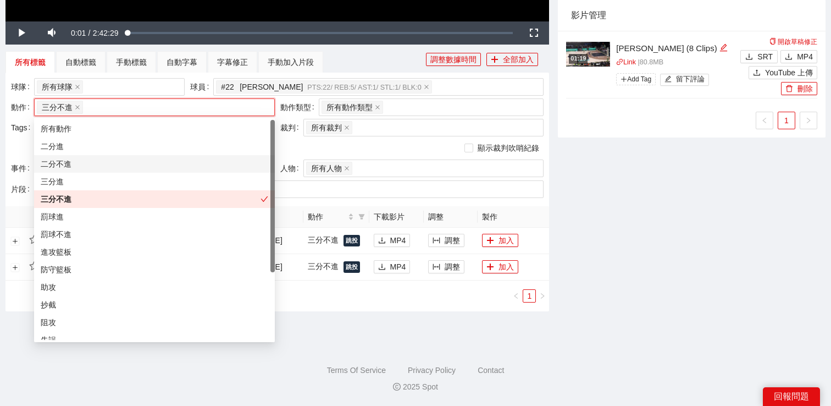
click at [104, 160] on div "二分不進" at bounding box center [155, 164] width 228 height 12
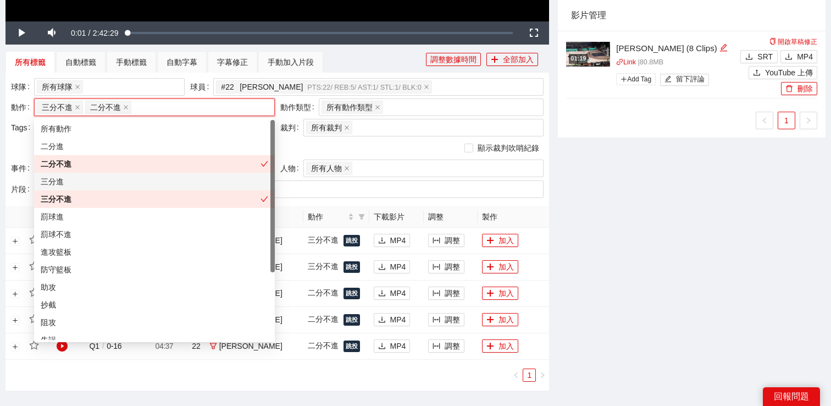
click at [326, 155] on div "顯示裁判吹哨紀錄" at bounding box center [277, 148] width 533 height 18
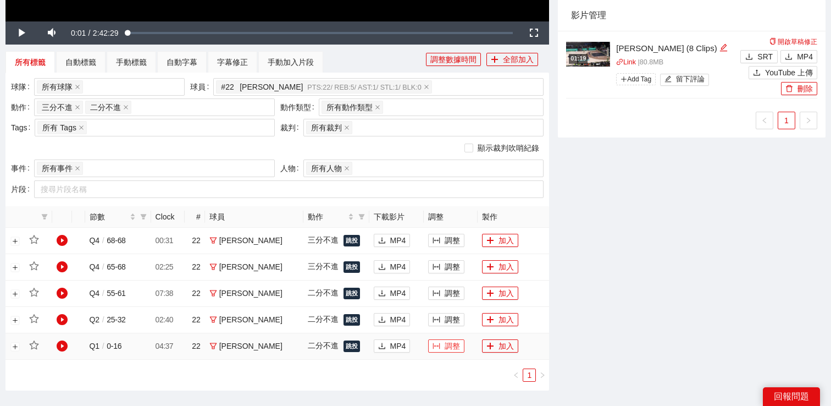
click at [428, 340] on button "調整" at bounding box center [446, 345] width 36 height 13
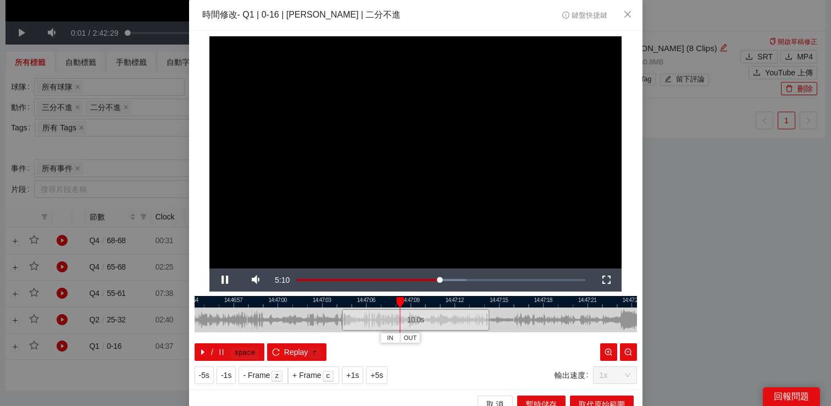
click at [664, 255] on div "**********" at bounding box center [415, 203] width 831 height 406
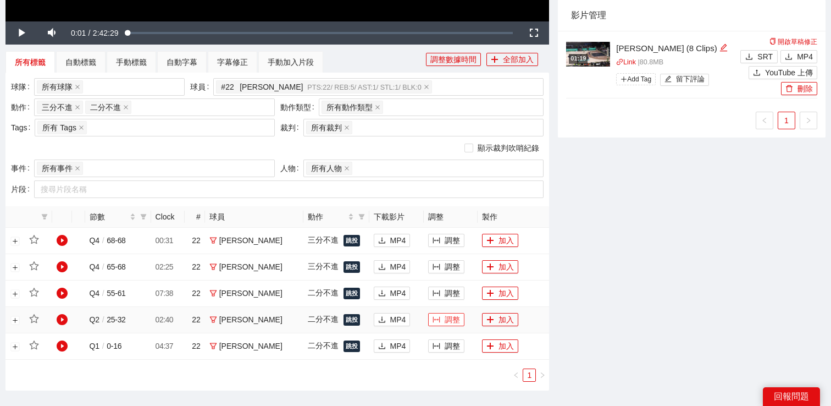
click at [432, 314] on button "調整" at bounding box center [446, 319] width 36 height 13
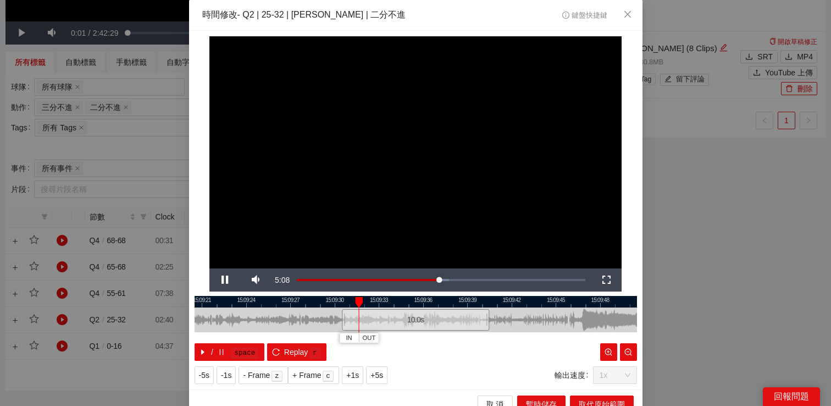
click at [664, 237] on div "**********" at bounding box center [415, 203] width 831 height 406
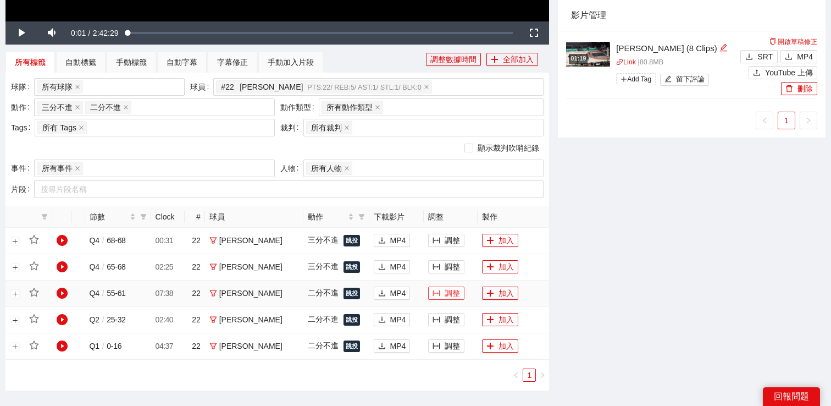
click at [428, 289] on button "調整" at bounding box center [446, 292] width 36 height 13
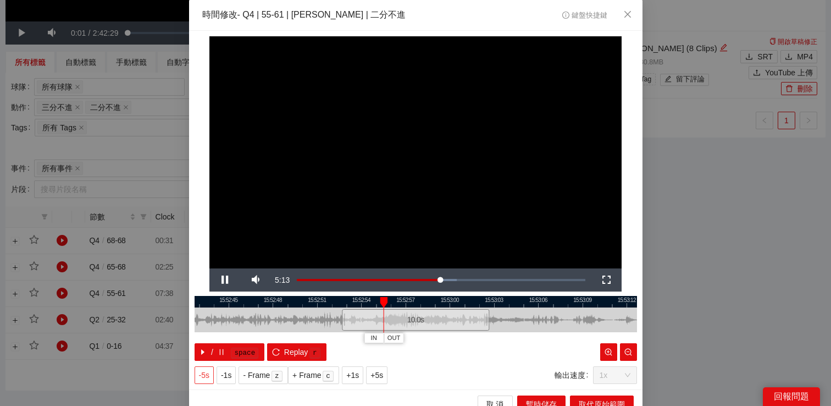
click at [195, 381] on button "-5s" at bounding box center [204, 375] width 19 height 18
click at [202, 378] on span "-5s" at bounding box center [204, 375] width 10 height 12
click at [782, 188] on div "**********" at bounding box center [415, 203] width 831 height 406
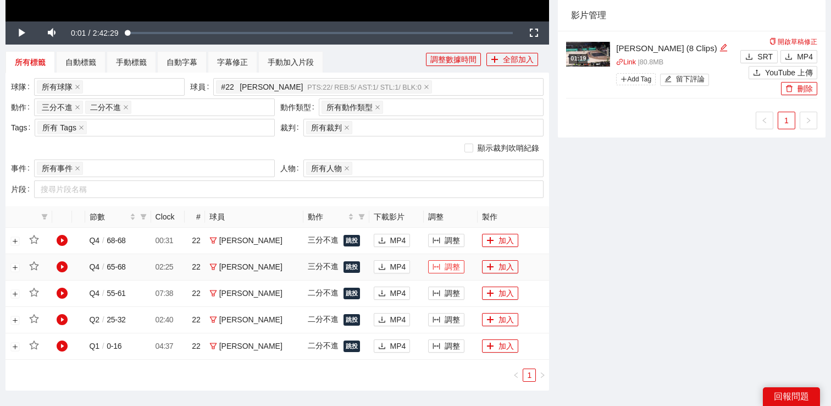
click at [433, 270] on button "調整" at bounding box center [446, 266] width 36 height 13
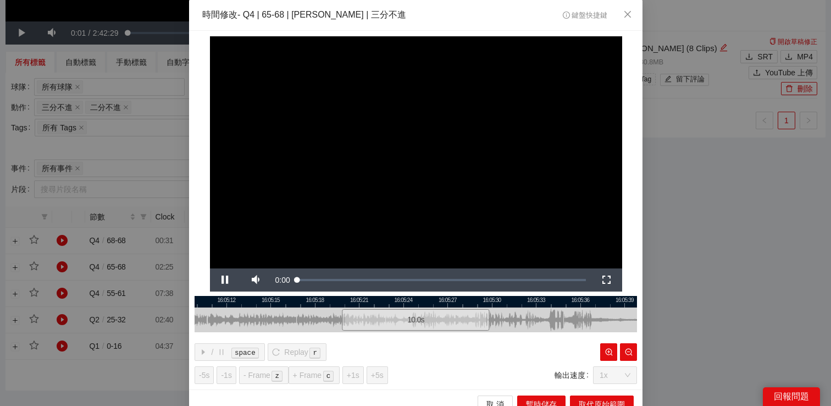
click at [701, 185] on div "**********" at bounding box center [415, 203] width 831 height 406
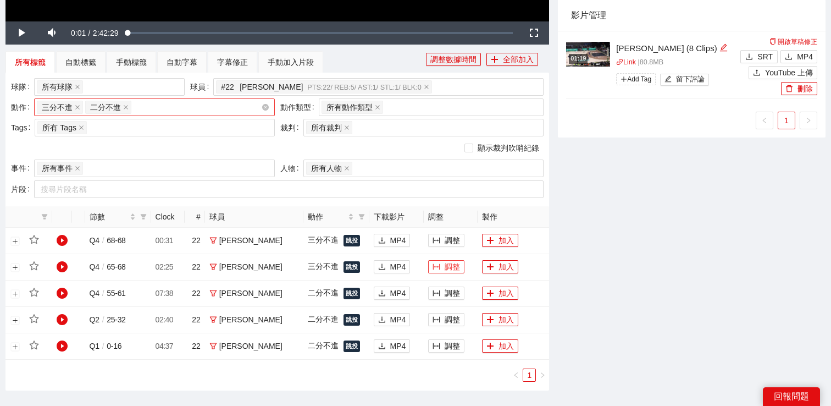
click at [211, 107] on div "三分不進 二分不進 + 0 ..." at bounding box center [149, 106] width 224 height 15
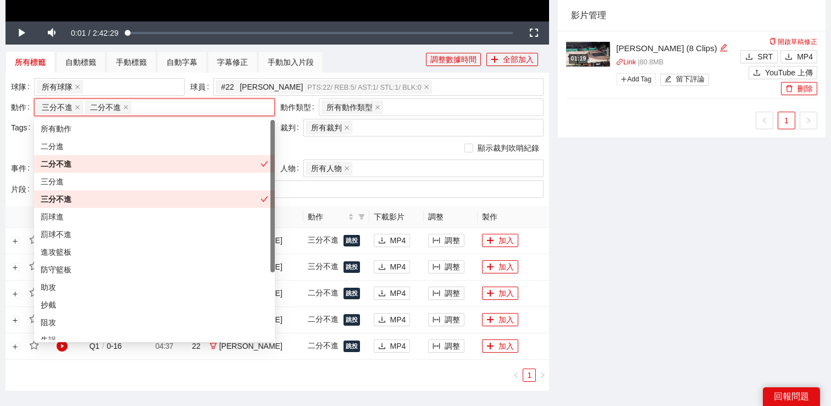
click at [124, 171] on div "二分不進" at bounding box center [154, 164] width 241 height 18
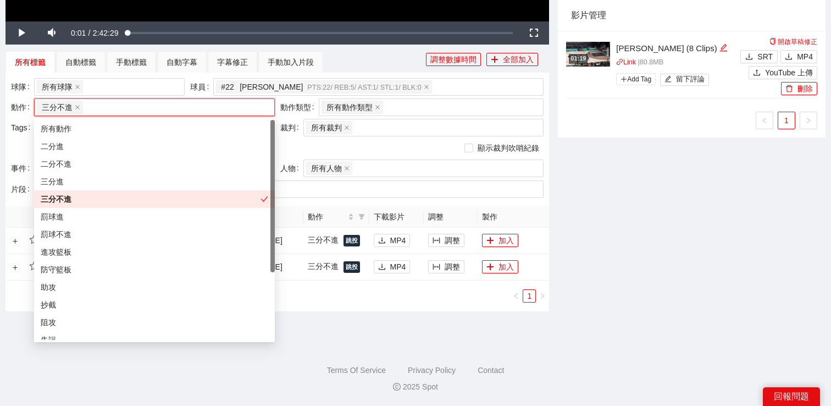
click at [117, 195] on div "三分不進" at bounding box center [151, 199] width 220 height 12
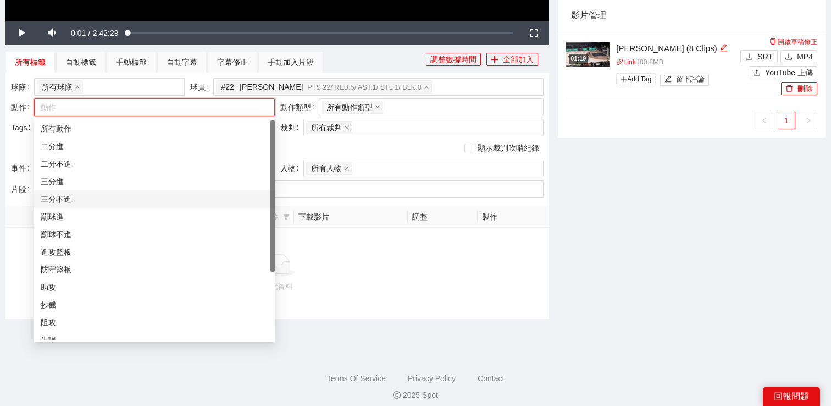
click at [119, 183] on div "三分進" at bounding box center [155, 181] width 228 height 12
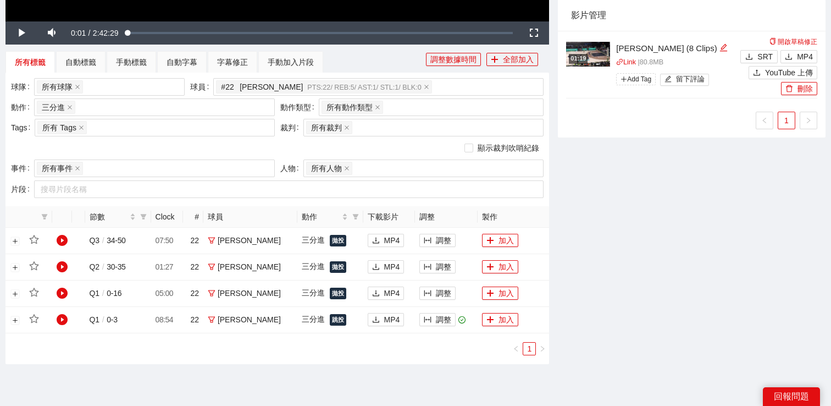
click at [549, 181] on div "**********" at bounding box center [277, 31] width 552 height 692
click at [419, 289] on button "調整" at bounding box center [437, 292] width 36 height 13
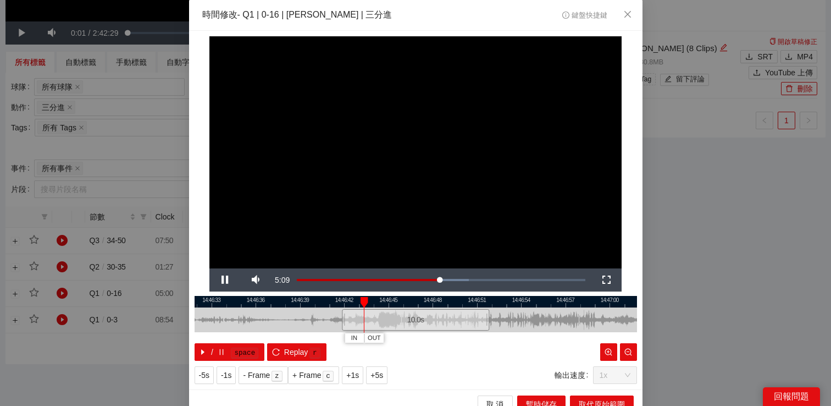
click at [665, 257] on div "**********" at bounding box center [415, 203] width 831 height 406
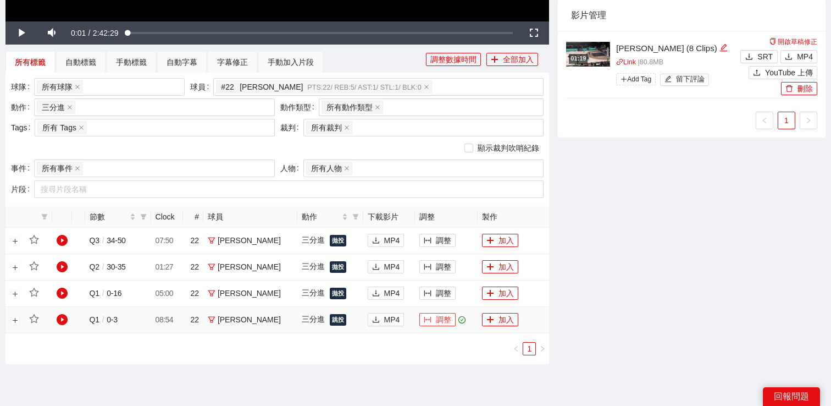
click at [432, 314] on button "調整" at bounding box center [437, 319] width 36 height 13
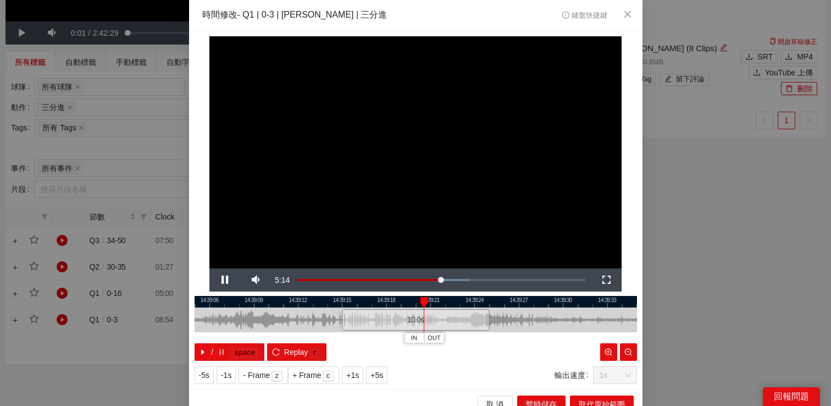
click at [745, 230] on div "**********" at bounding box center [415, 203] width 831 height 406
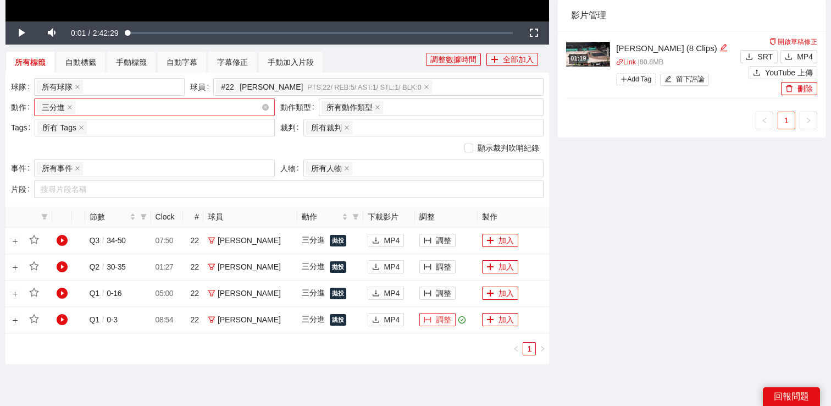
click at [166, 115] on div "三分進 + 0 ..." at bounding box center [154, 107] width 241 height 18
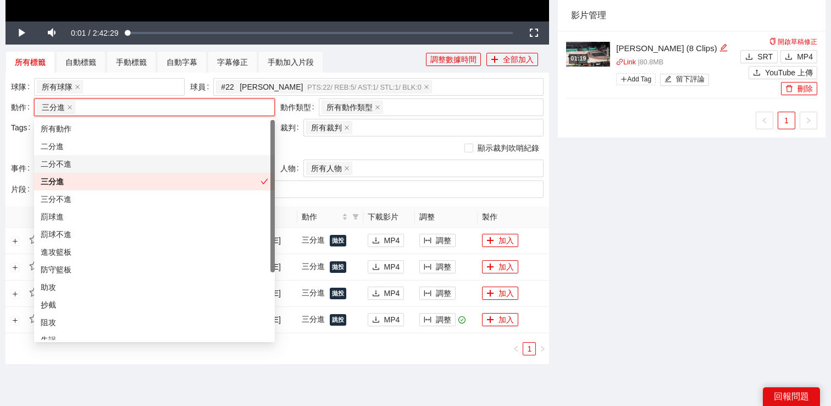
click at [334, 58] on div "所有標籤 自動標籤 手動標籤 自動字幕 字幕修正 手動加入片段" at bounding box center [215, 62] width 421 height 22
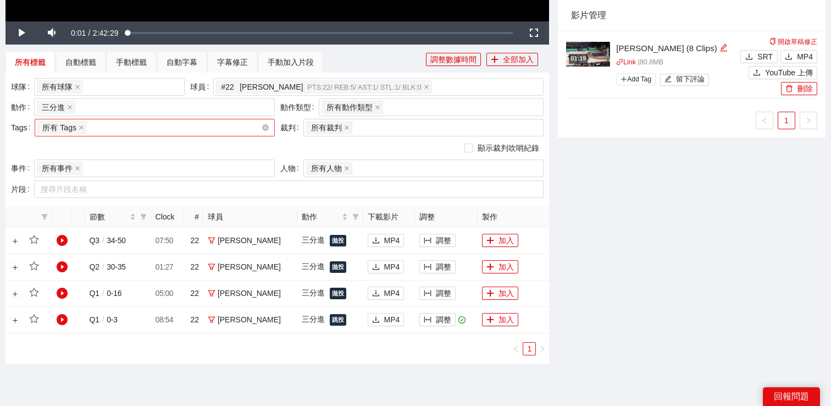
click at [199, 119] on div "所有 Tags" at bounding box center [155, 128] width 240 height 18
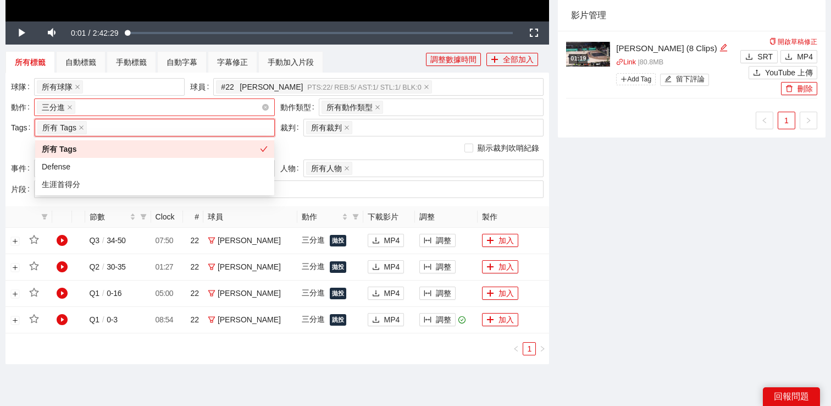
click at [203, 109] on div "三分進 + 0 ..." at bounding box center [149, 106] width 224 height 15
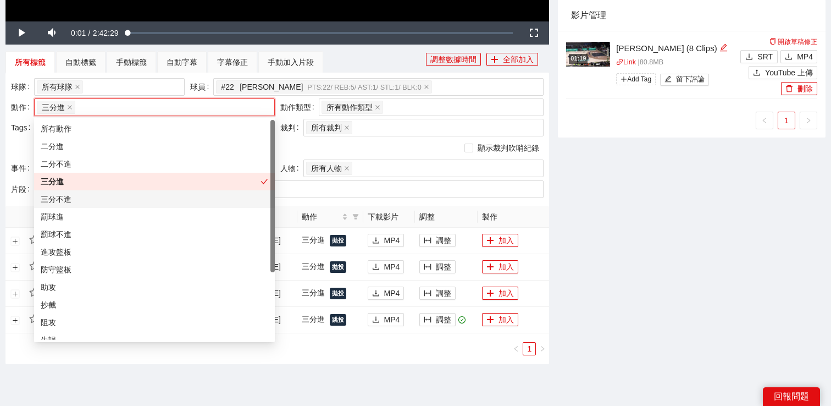
click at [156, 200] on div "三分不進" at bounding box center [155, 199] width 228 height 12
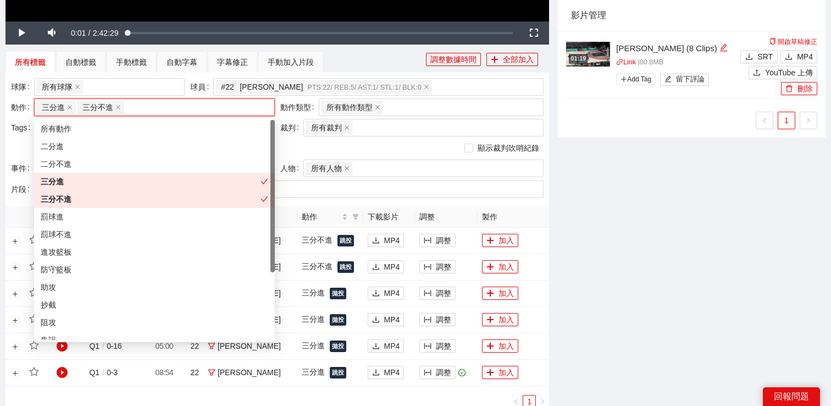
click at [157, 195] on div "三分不進" at bounding box center [151, 199] width 220 height 12
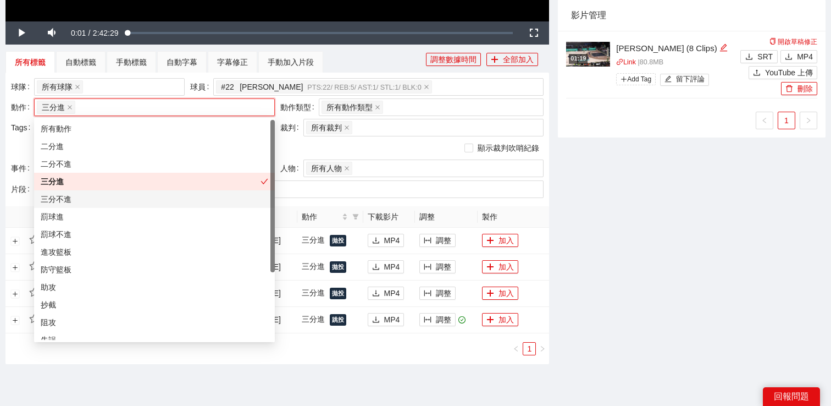
click at [157, 190] on div "三分不進" at bounding box center [154, 199] width 241 height 18
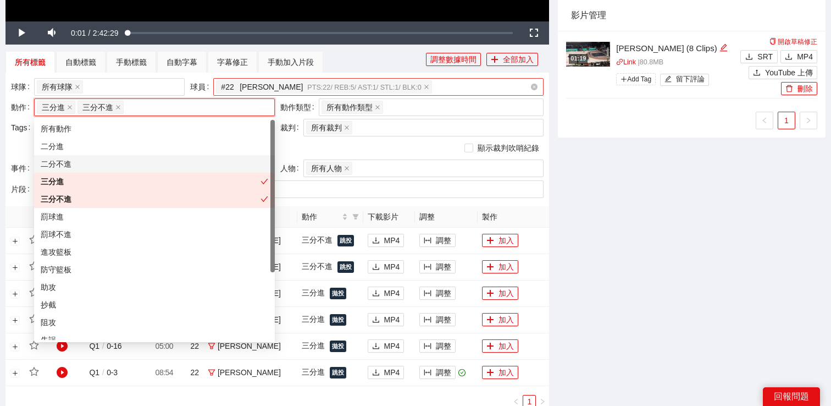
click at [446, 90] on div "# 22 伯朗 PTS: 22 / REB: 5 / AST: 1 / STL: 1 / BLK: 0" at bounding box center [373, 86] width 314 height 15
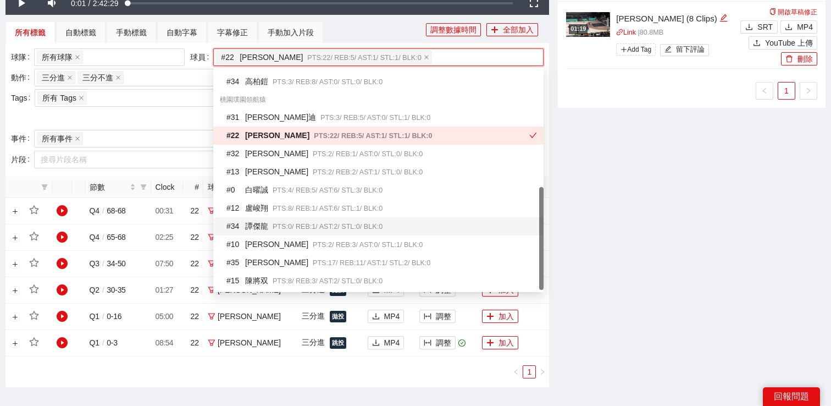
scroll to position [411, 0]
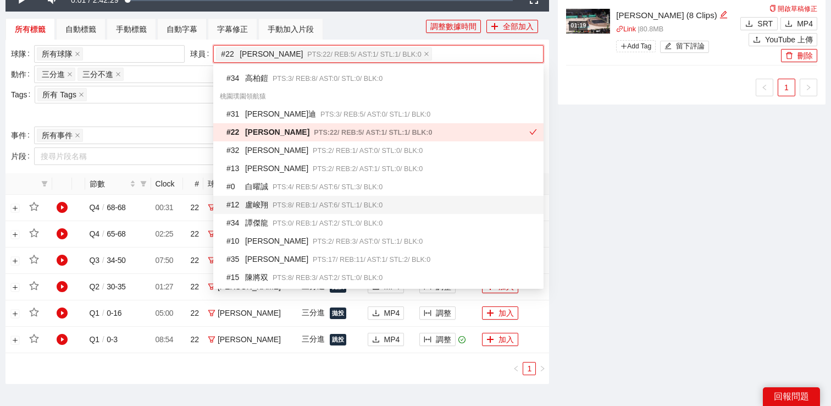
click at [302, 204] on span "PTS: 8 / REB: 1 / AST: 6 / STL: 1 / BLK: 0" at bounding box center [328, 205] width 110 height 8
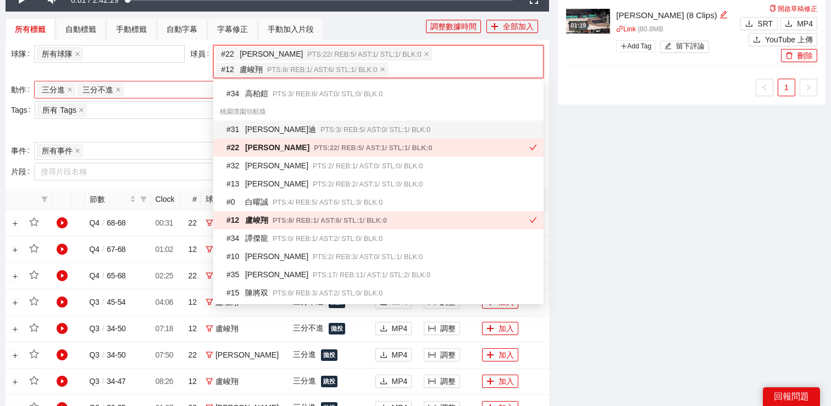
click at [169, 95] on div "三分進 三分不進 + 0 ..." at bounding box center [149, 89] width 224 height 15
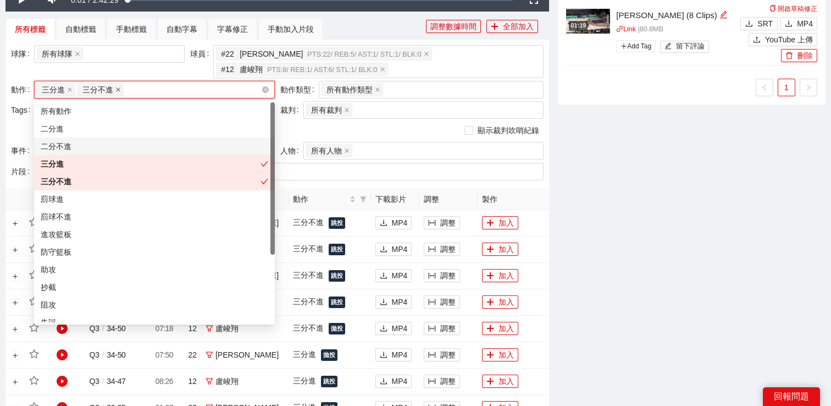
click at [119, 93] on span at bounding box center [117, 90] width 5 height 12
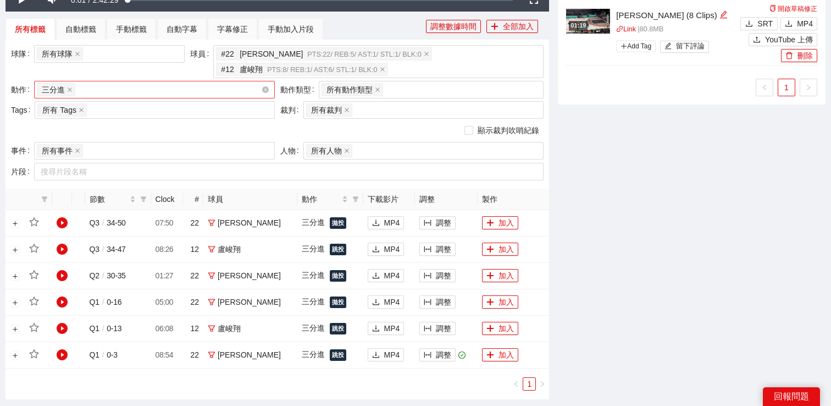
click at [139, 67] on div "球隊 所有球隊" at bounding box center [97, 63] width 179 height 36
click at [139, 91] on div "三分進 + 0 ..." at bounding box center [149, 89] width 224 height 15
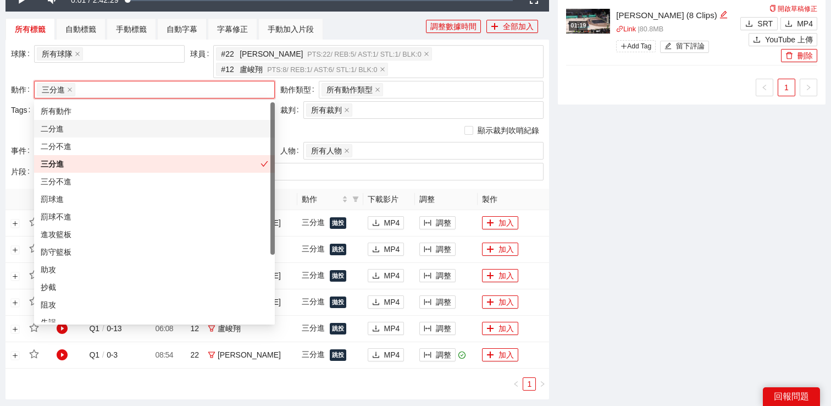
click at [123, 125] on div "二分進" at bounding box center [155, 129] width 228 height 12
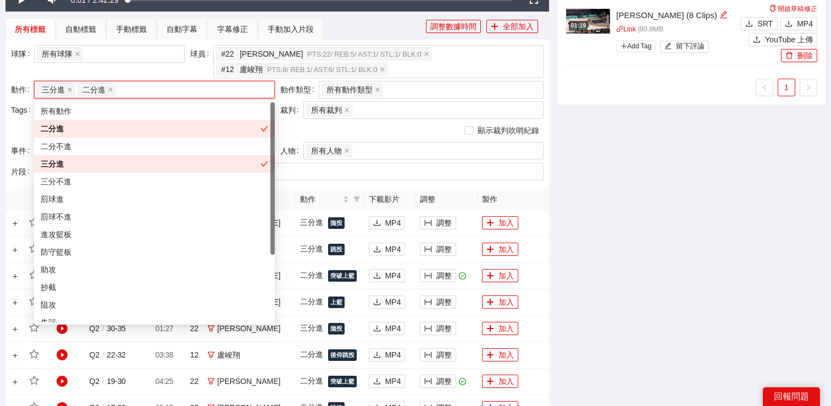
click at [653, 207] on div "-5s -1s 1x +1s +5s 影片剪輯區 清除 排列 草稿 Horizontal (16:9) Q2 阿堤諾 | 二分進 1x | 10.0 秒 調整…" at bounding box center [692, 98] width 277 height 892
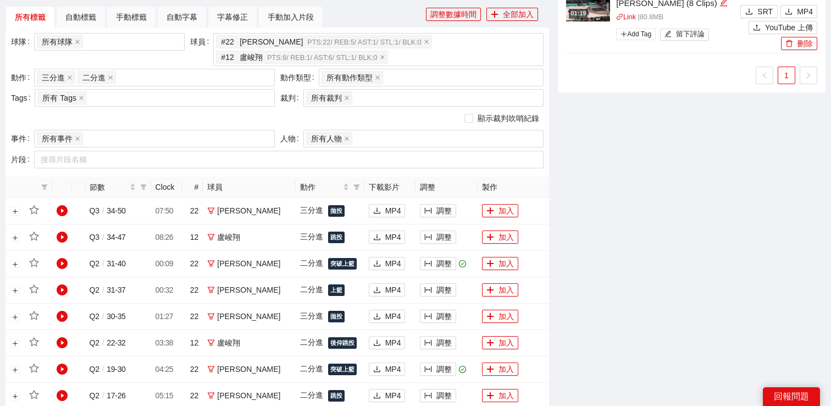
scroll to position [427, 0]
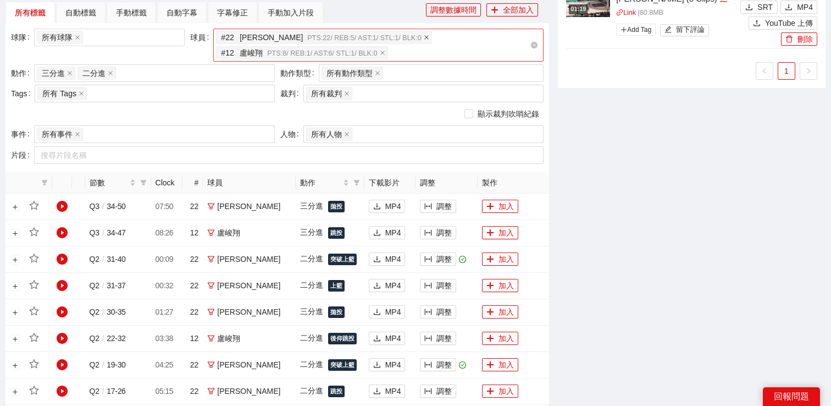
click at [424, 36] on icon "close" at bounding box center [426, 37] width 5 height 5
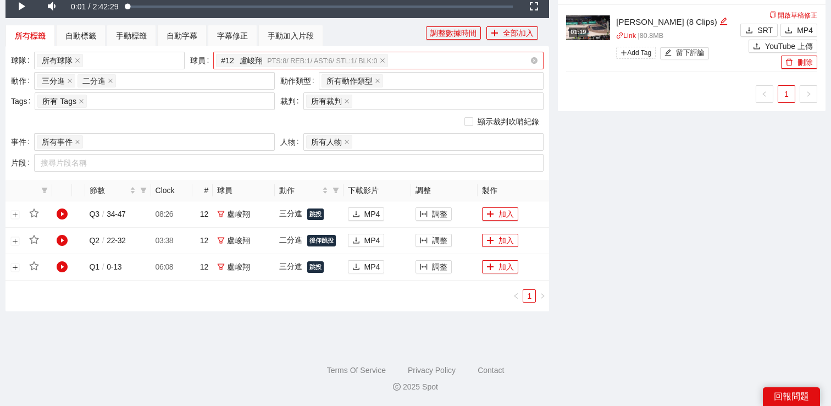
scroll to position [404, 0]
click at [432, 268] on button "調整" at bounding box center [434, 266] width 36 height 13
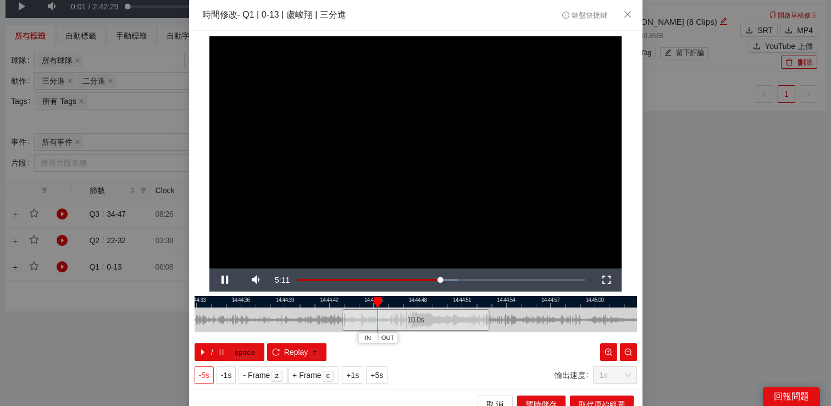
click at [206, 371] on span "-5s" at bounding box center [204, 375] width 10 height 12
click at [745, 189] on div "**********" at bounding box center [415, 203] width 831 height 406
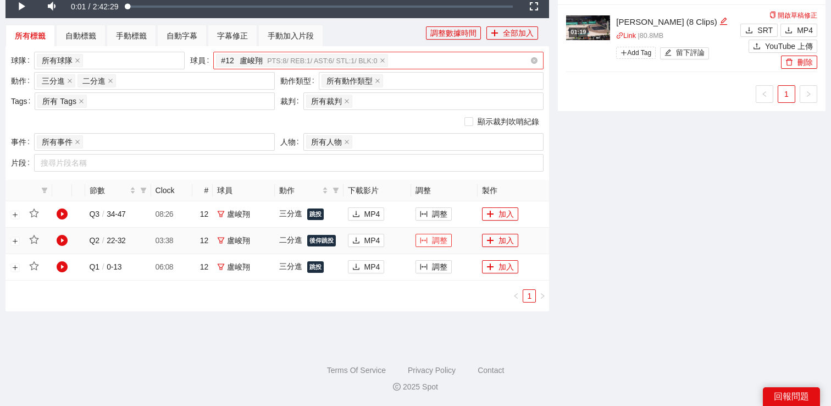
click at [433, 235] on button "調整" at bounding box center [434, 240] width 36 height 13
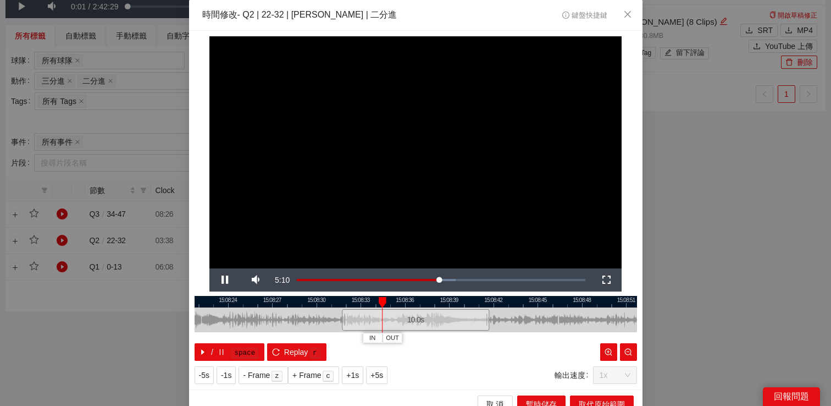
click at [688, 203] on div "**********" at bounding box center [415, 203] width 831 height 406
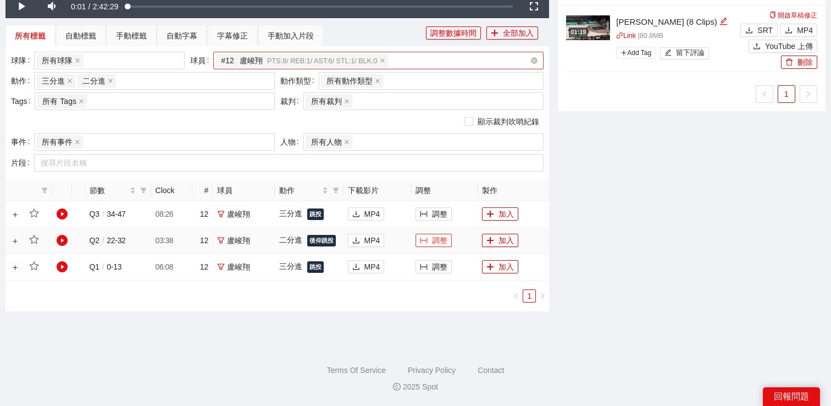
click at [416, 241] on button "調整" at bounding box center [434, 240] width 36 height 13
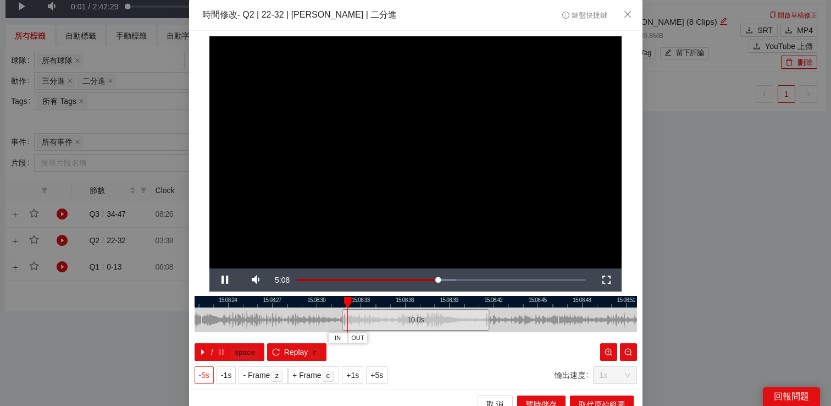
click at [205, 368] on button "-5s" at bounding box center [204, 375] width 19 height 18
click at [748, 149] on div "**********" at bounding box center [415, 203] width 831 height 406
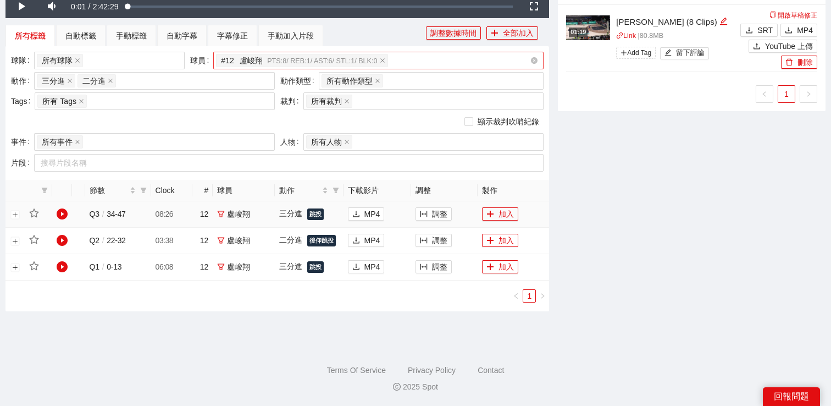
click at [436, 206] on td "調整" at bounding box center [444, 214] width 67 height 26
click at [436, 216] on button "調整" at bounding box center [434, 213] width 36 height 13
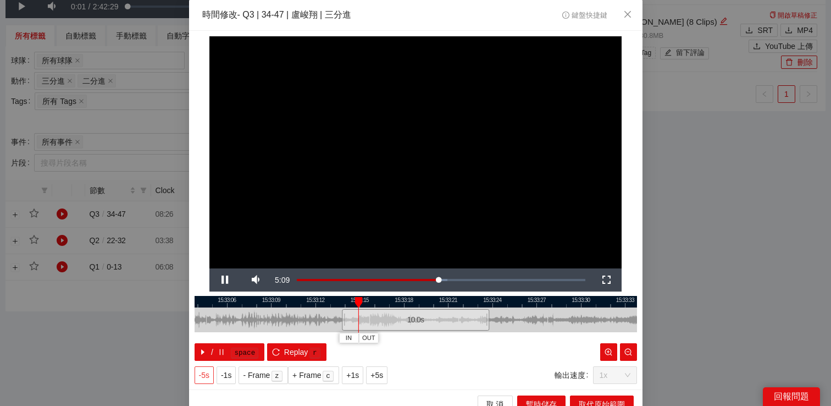
click at [211, 372] on button "-5s" at bounding box center [204, 375] width 19 height 18
click at [209, 369] on span "-5s" at bounding box center [204, 375] width 10 height 12
click at [723, 139] on div "**********" at bounding box center [415, 203] width 831 height 406
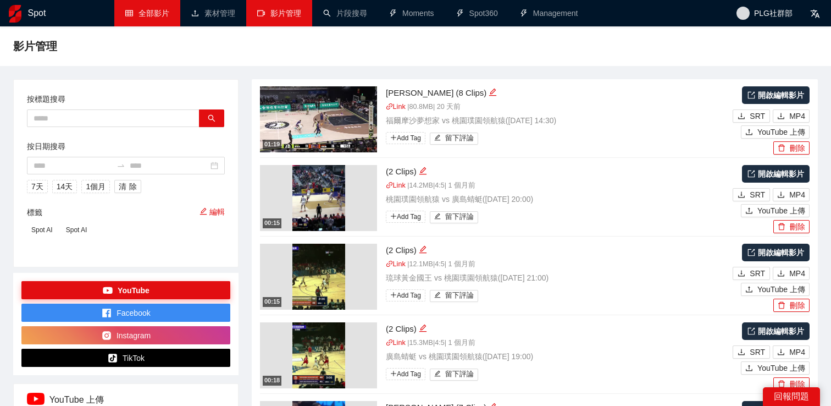
click at [145, 17] on link "全部影片" at bounding box center [147, 13] width 44 height 9
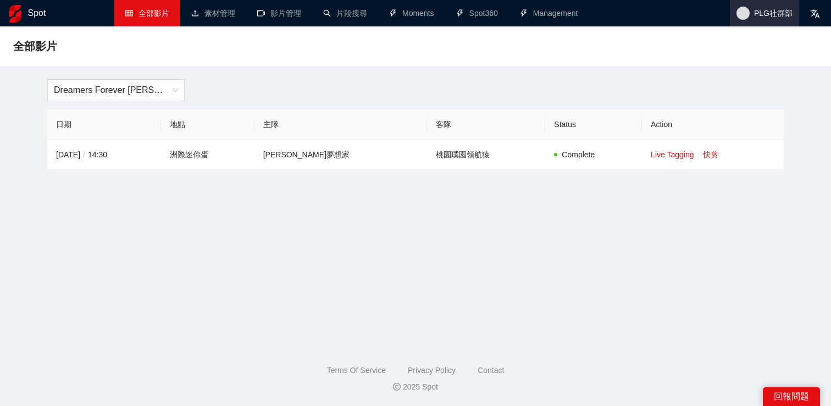
click at [758, 13] on span "PLG社群部" at bounding box center [773, 13] width 38 height 0
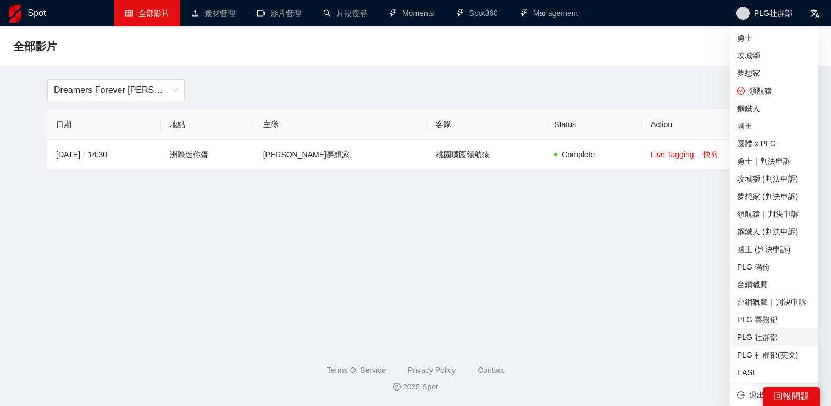
click at [751, 340] on span "PLG 社群部" at bounding box center [774, 337] width 75 height 12
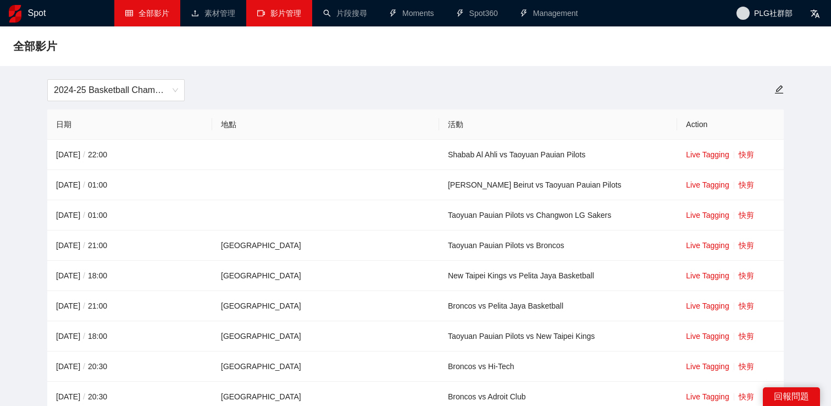
click at [286, 12] on link "影片管理" at bounding box center [279, 13] width 44 height 9
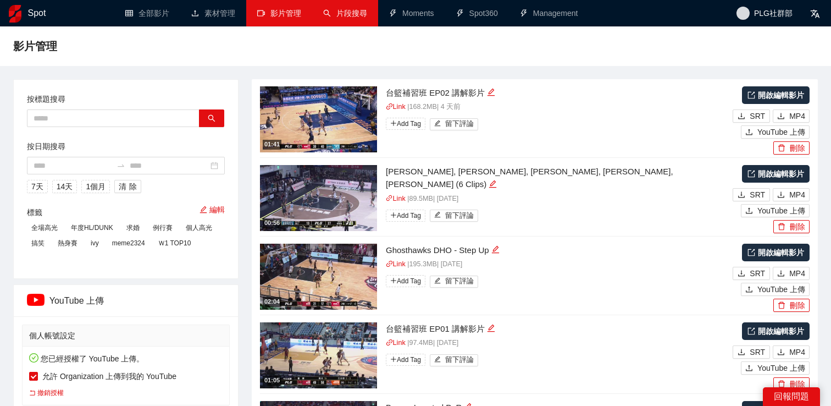
click at [330, 12] on link "片段搜尋" at bounding box center [345, 13] width 44 height 9
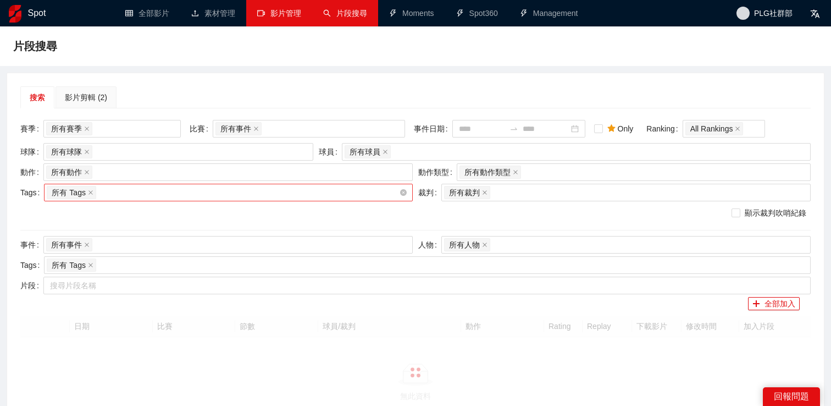
click at [189, 191] on div "所有 Tags" at bounding box center [223, 192] width 352 height 15
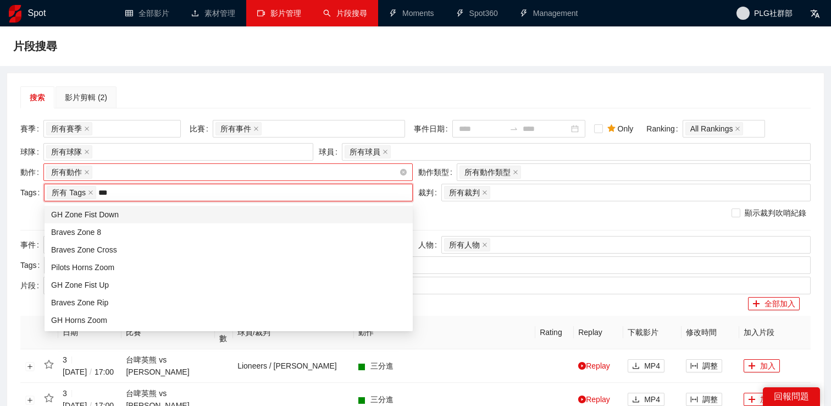
type input "****"
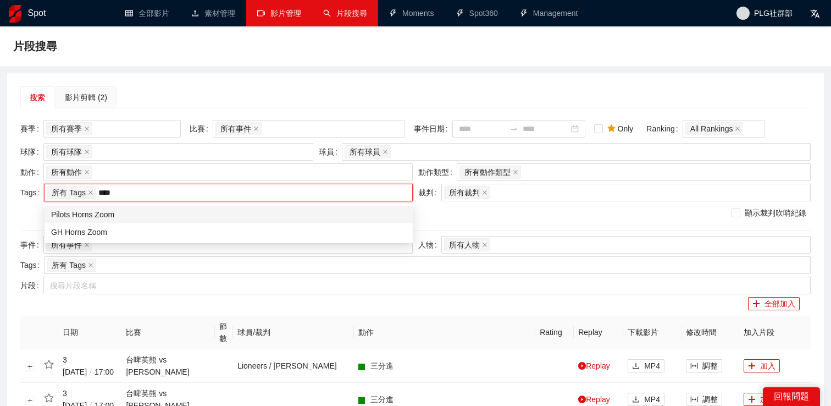
click at [163, 218] on div "Pilots Horns Zoom" at bounding box center [228, 214] width 355 height 12
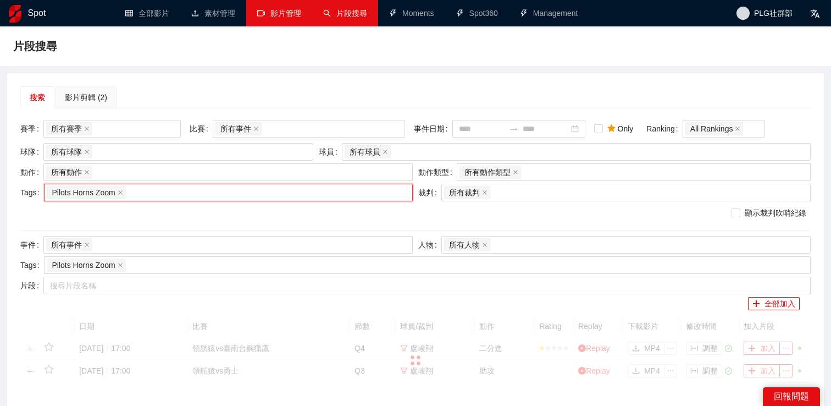
click at [247, 97] on div "搜索 影片剪輯 (2)" at bounding box center [415, 97] width 790 height 22
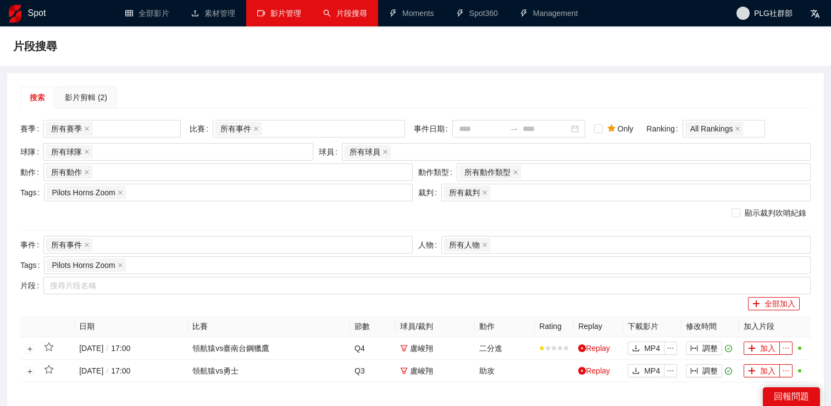
scroll to position [102, 0]
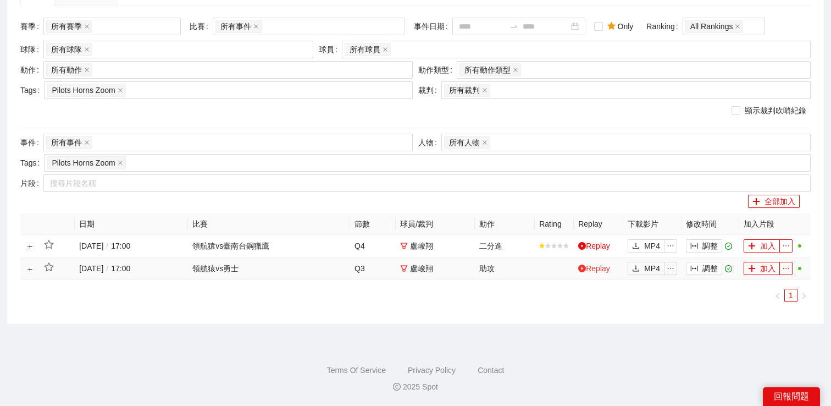
click at [588, 268] on link "Replay" at bounding box center [594, 268] width 32 height 9
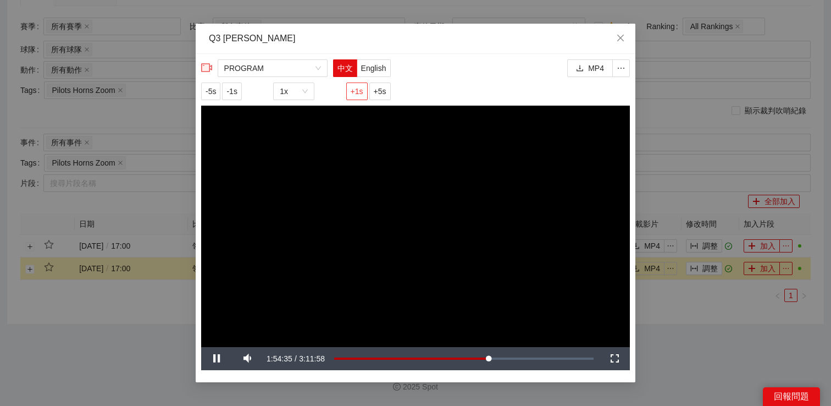
click at [349, 95] on button "+1s" at bounding box center [356, 91] width 21 height 18
click at [352, 93] on span "+1s" at bounding box center [357, 91] width 13 height 12
click at [661, 127] on div "**********" at bounding box center [415, 203] width 831 height 406
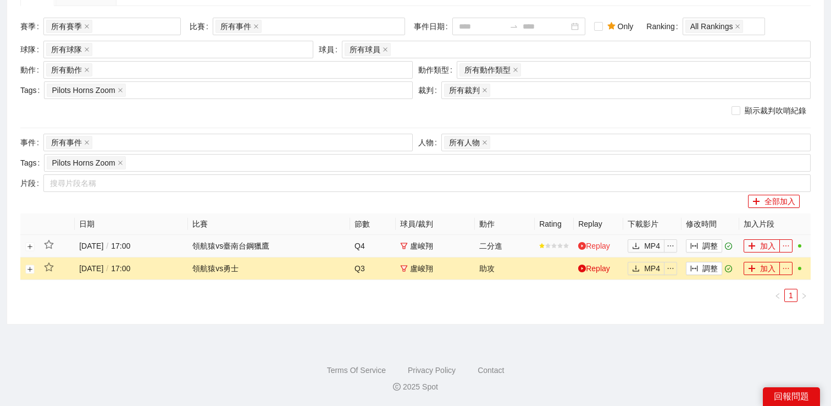
click at [604, 245] on link "Replay" at bounding box center [594, 245] width 32 height 9
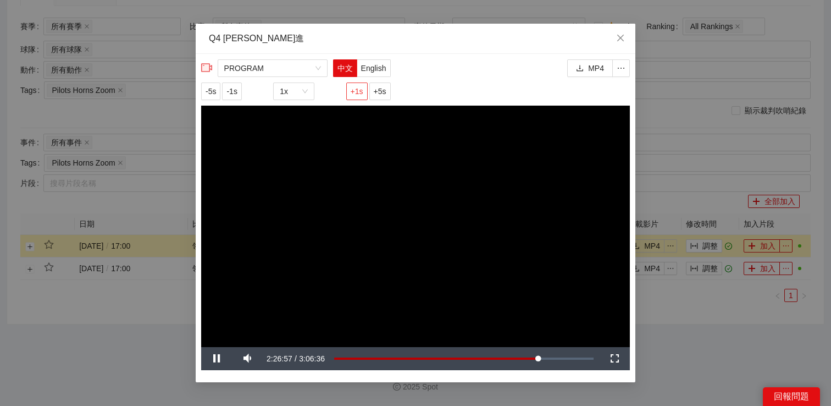
click at [354, 93] on span "+1s" at bounding box center [357, 91] width 13 height 12
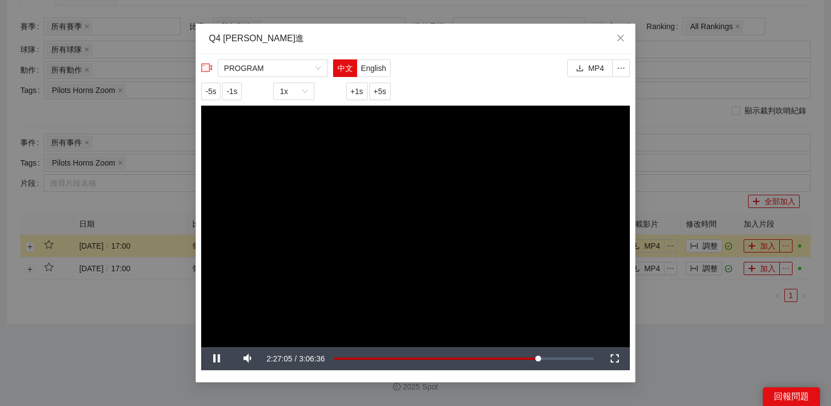
click at [684, 126] on div "**********" at bounding box center [415, 203] width 831 height 406
